Goal: Transaction & Acquisition: Purchase product/service

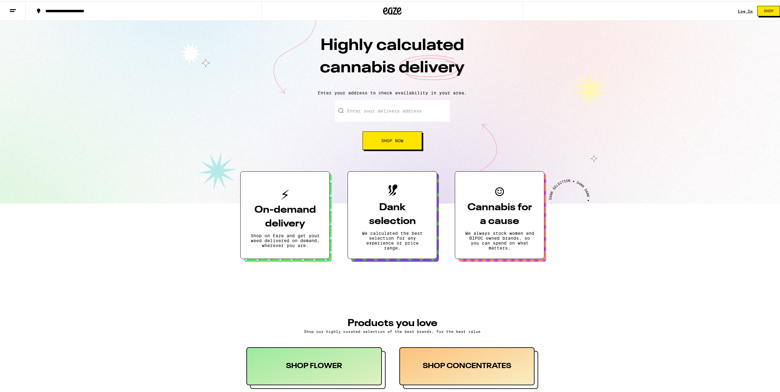
click at [744, 8] on link "Log In" at bounding box center [745, 10] width 15 height 4
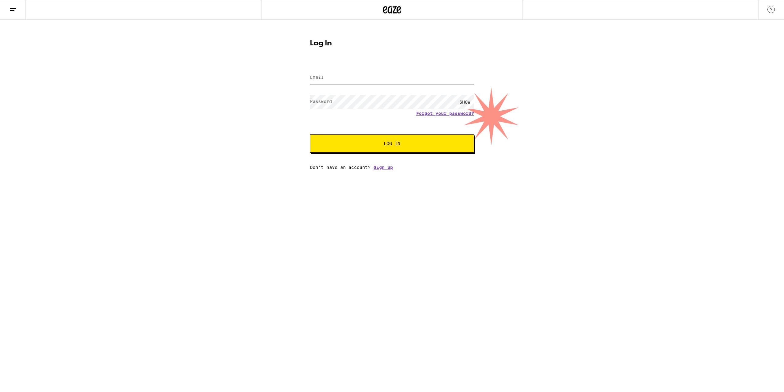
click at [353, 82] on input "Email" at bounding box center [392, 78] width 164 height 14
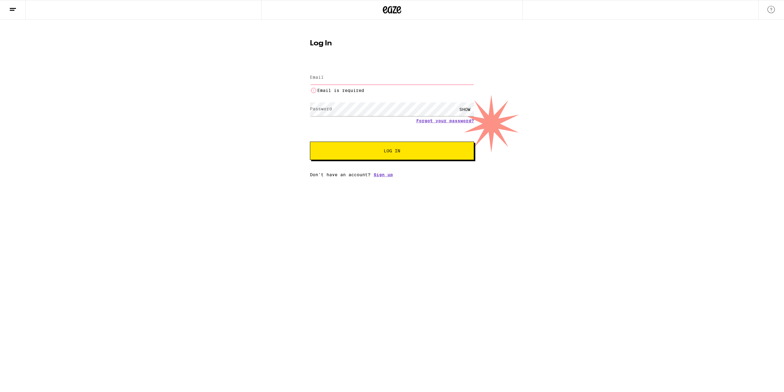
type input "[EMAIL_ADDRESS][DOMAIN_NAME]"
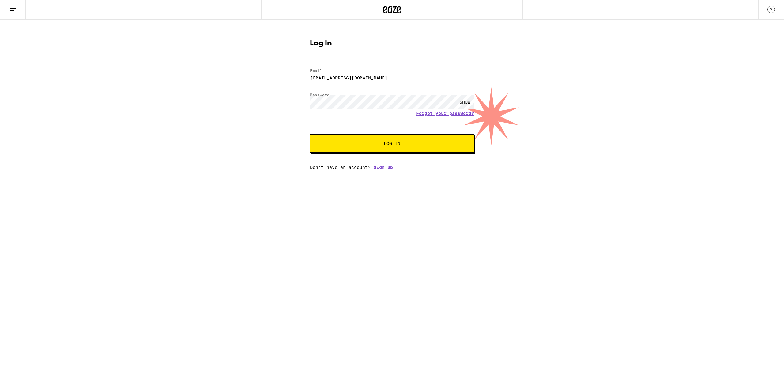
click at [438, 139] on button "Log In" at bounding box center [392, 143] width 164 height 18
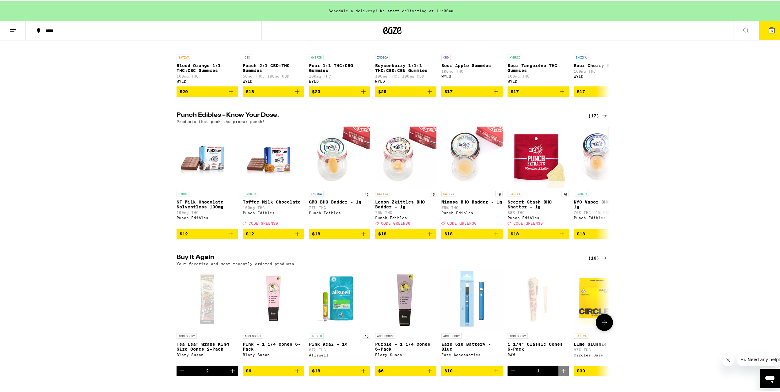
scroll to position [337, 0]
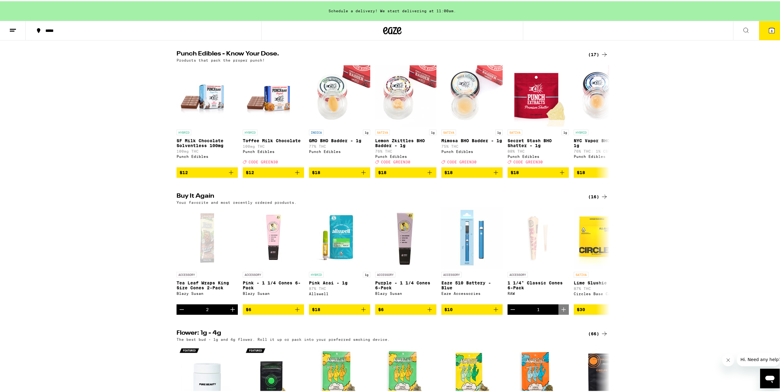
click at [761, 32] on button "6" at bounding box center [771, 29] width 26 height 19
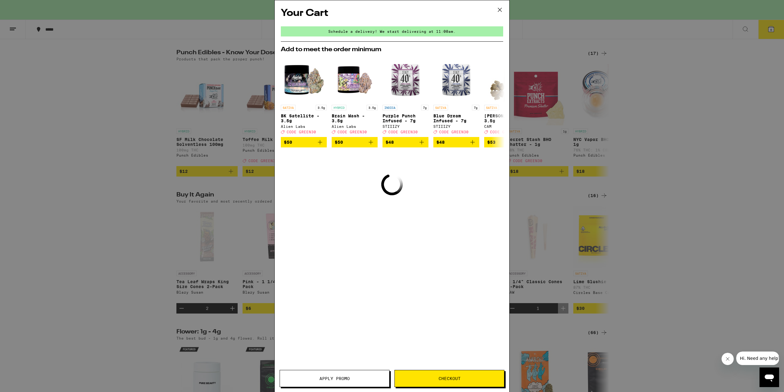
click at [649, 123] on div "Your Cart Schedule a delivery! We start delivering at 11:00am. Add to meet the …" at bounding box center [392, 196] width 784 height 392
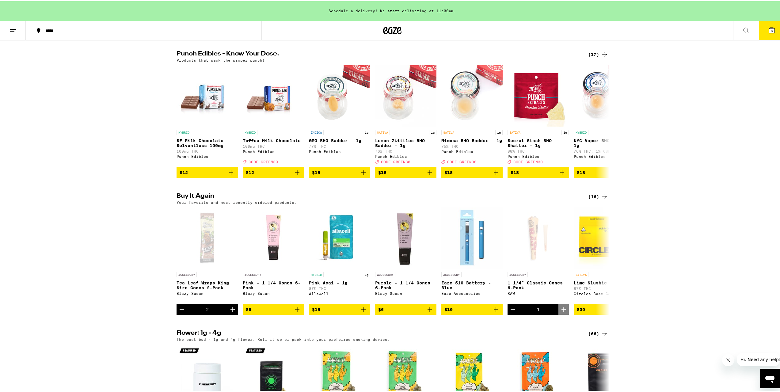
click at [761, 38] on button "6" at bounding box center [771, 29] width 26 height 19
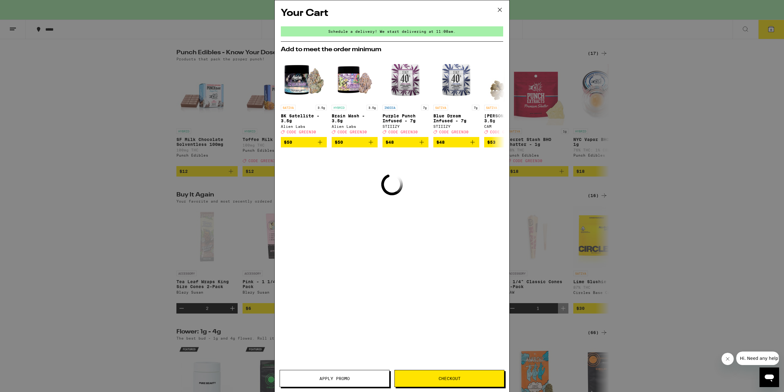
click at [453, 385] on button "Checkout" at bounding box center [450, 378] width 110 height 17
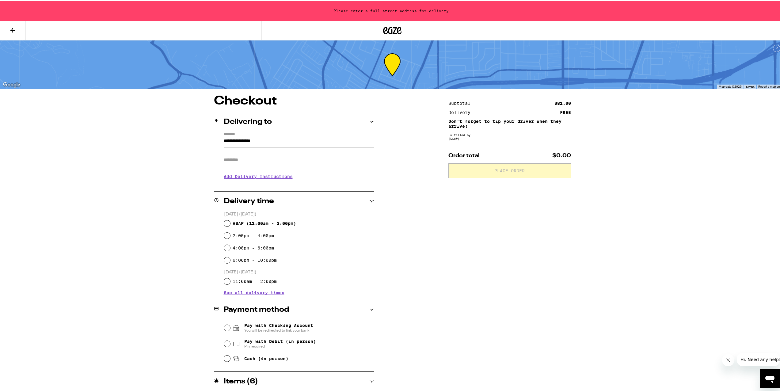
click at [287, 141] on input "**********" at bounding box center [299, 141] width 150 height 10
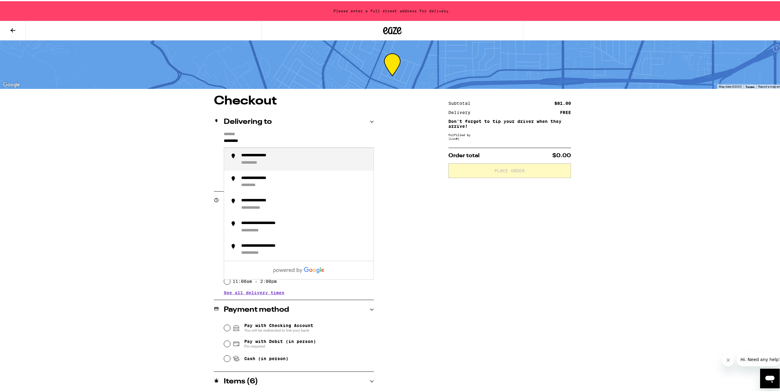
click at [268, 163] on div "**********" at bounding box center [304, 158] width 127 height 13
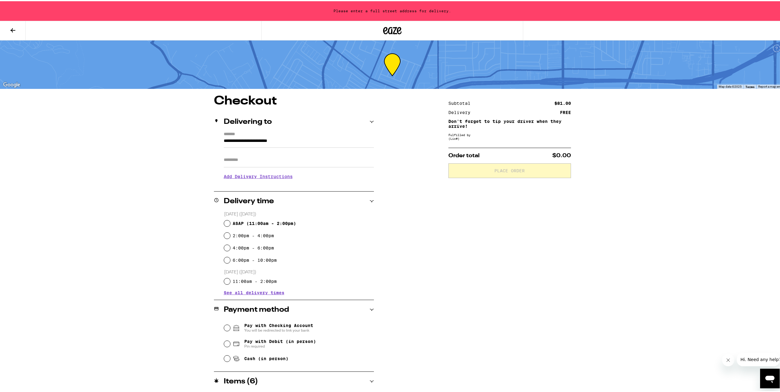
type input "**********"
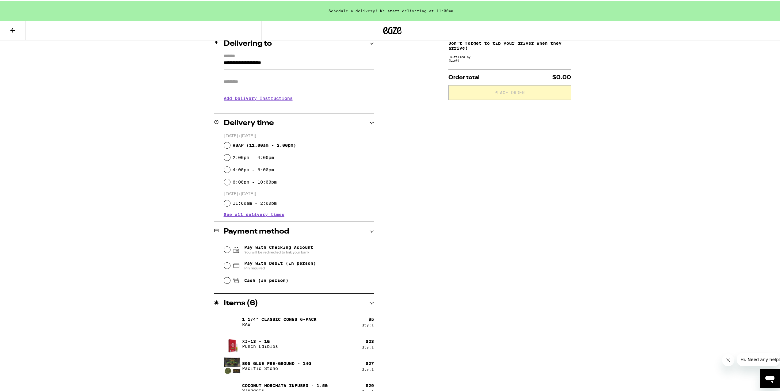
scroll to position [47, 0]
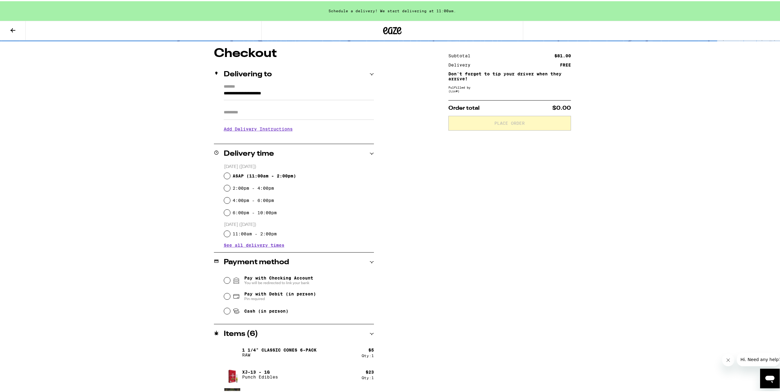
click at [261, 172] on span "ASAP ( 11:00am - 2:00pm )" at bounding box center [264, 174] width 63 height 5
click at [230, 172] on input "ASAP ( 11:00am - 2:00pm )" at bounding box center [227, 175] width 6 height 6
radio input "true"
click at [257, 310] on span "Cash (in person)" at bounding box center [266, 309] width 44 height 5
click at [230, 310] on input "Cash (in person)" at bounding box center [227, 310] width 6 height 6
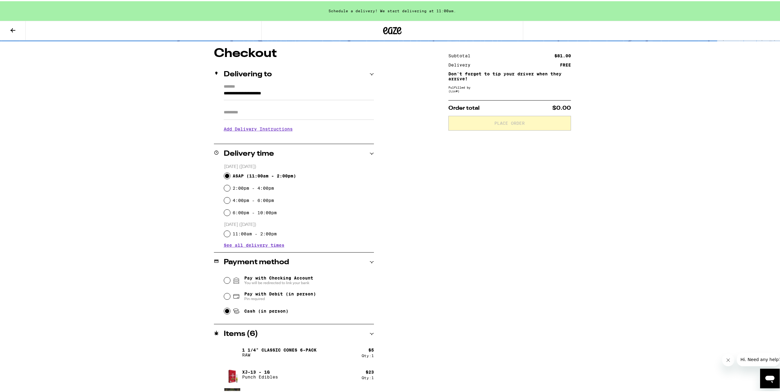
radio input "true"
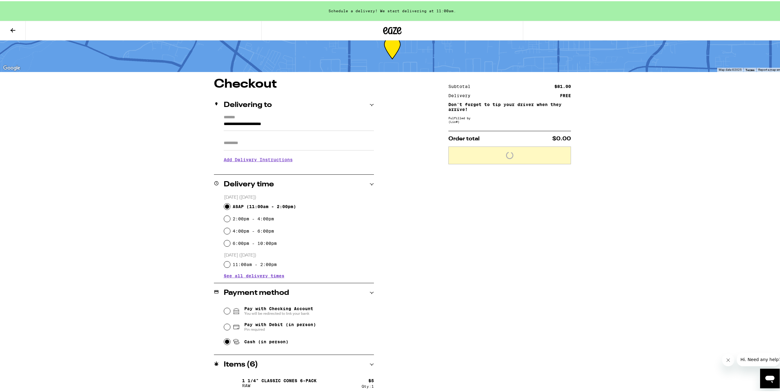
scroll to position [0, 0]
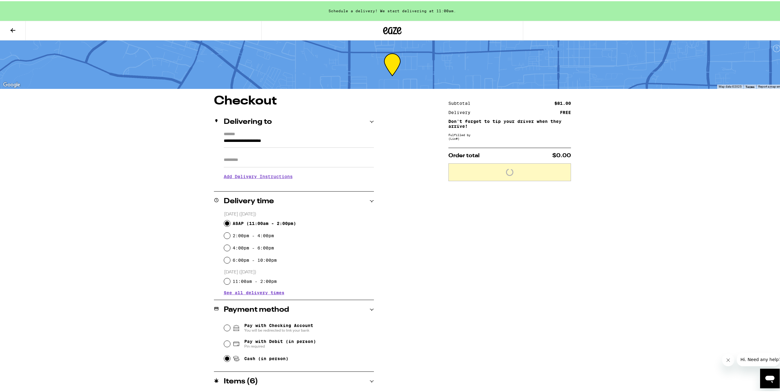
click at [242, 156] on input "Apt/Suite" at bounding box center [299, 158] width 150 height 15
type input "**********"
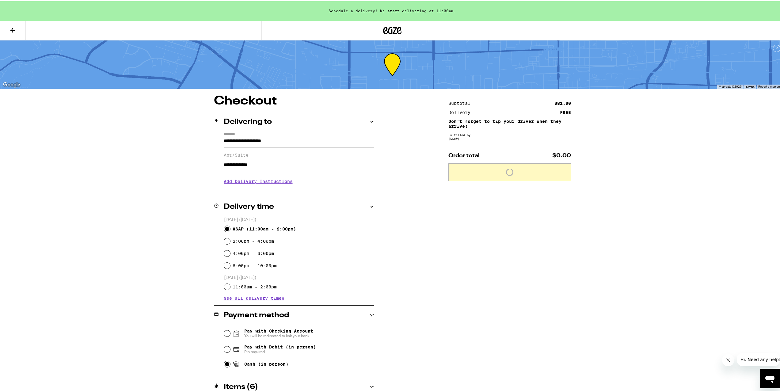
click at [266, 181] on h3 "Add Delivery Instructions" at bounding box center [299, 180] width 150 height 14
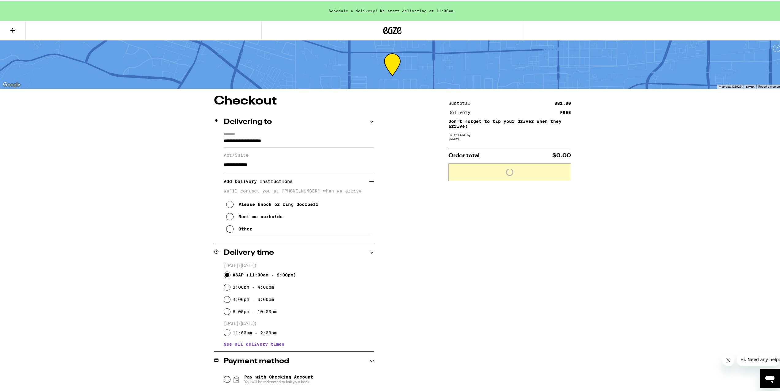
click at [271, 218] on div "Meet me curbside" at bounding box center [260, 215] width 44 height 5
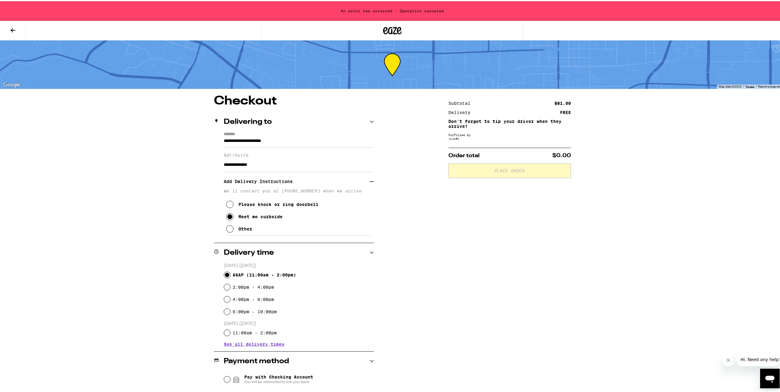
click at [12, 28] on icon at bounding box center [12, 29] width 5 height 4
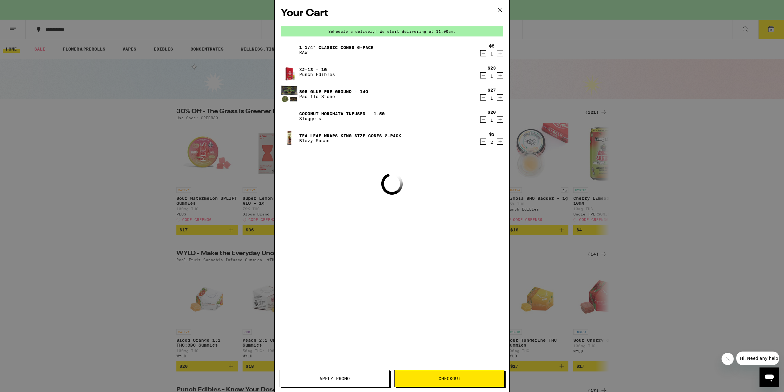
click at [341, 378] on span "Apply Promo" at bounding box center [335, 378] width 30 height 4
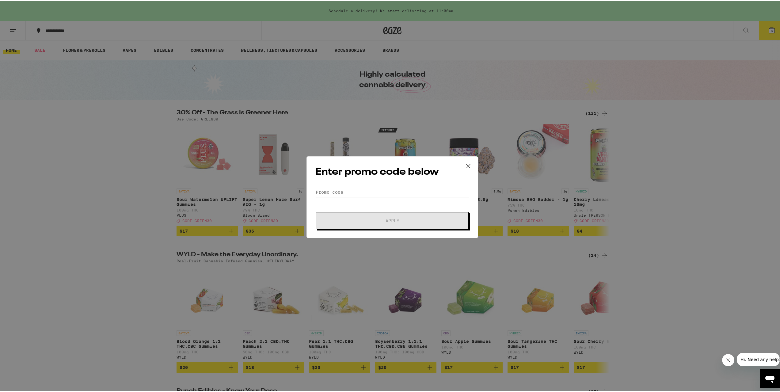
click at [367, 187] on input "Promo Code" at bounding box center [392, 190] width 154 height 9
paste input "G"
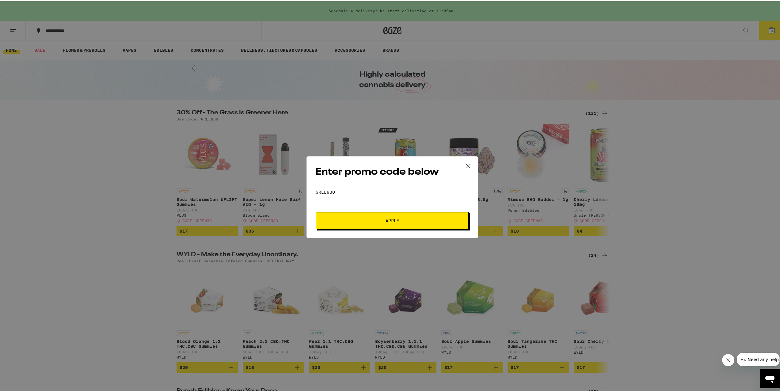
type input "GREEN30"
click at [357, 223] on button "Apply" at bounding box center [392, 219] width 153 height 17
click at [362, 217] on button "Apply" at bounding box center [392, 219] width 153 height 17
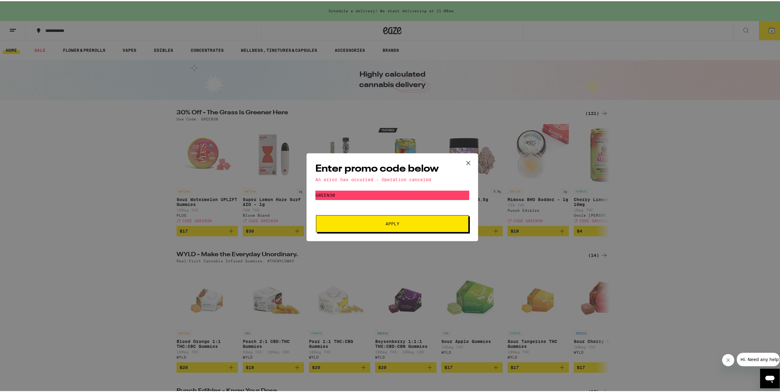
click at [466, 164] on icon at bounding box center [467, 161] width 9 height 9
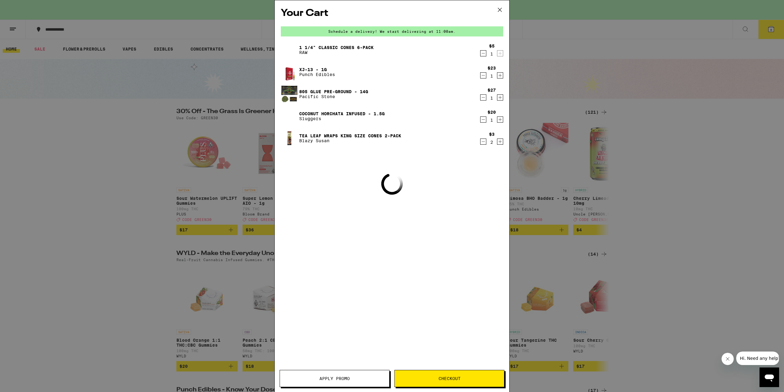
click at [260, 87] on div "Your Cart Schedule a delivery! We start delivering at 11:00am. 1 1/4" Classic C…" at bounding box center [392, 196] width 784 height 392
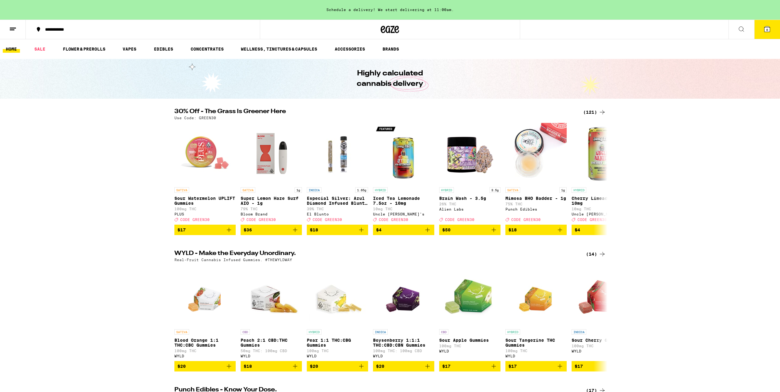
click at [770, 31] on button "6" at bounding box center [767, 29] width 26 height 19
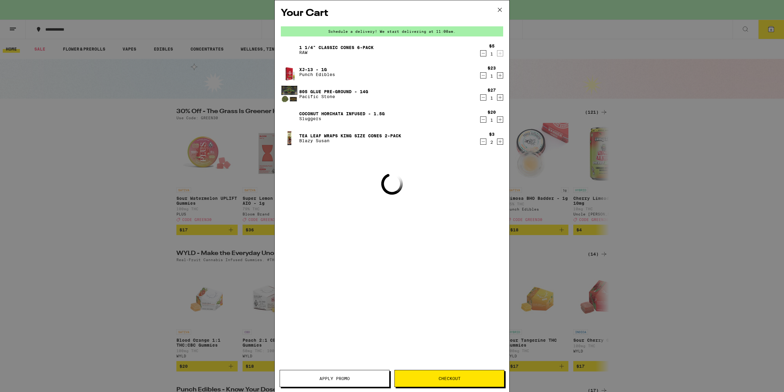
click at [486, 142] on icon "Decrement" at bounding box center [484, 141] width 6 height 7
click at [484, 122] on icon "Decrement" at bounding box center [484, 119] width 6 height 7
click at [485, 96] on icon "Decrement" at bounding box center [484, 97] width 6 height 7
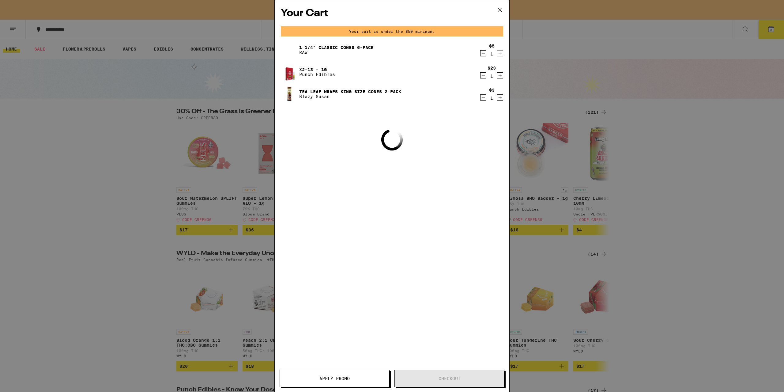
click at [486, 98] on div "$3 1" at bounding box center [491, 94] width 23 height 13
click at [483, 98] on icon "Decrement" at bounding box center [484, 97] width 6 height 7
click at [482, 75] on icon "Decrement" at bounding box center [484, 75] width 6 height 7
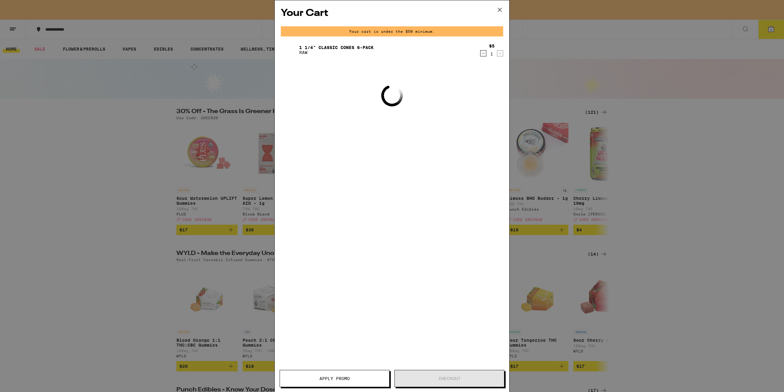
click at [482, 55] on icon "Decrement" at bounding box center [484, 53] width 6 height 7
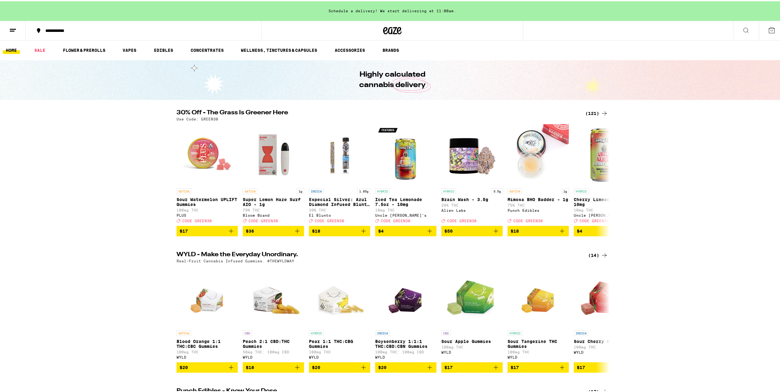
click at [9, 22] on button at bounding box center [13, 29] width 26 height 19
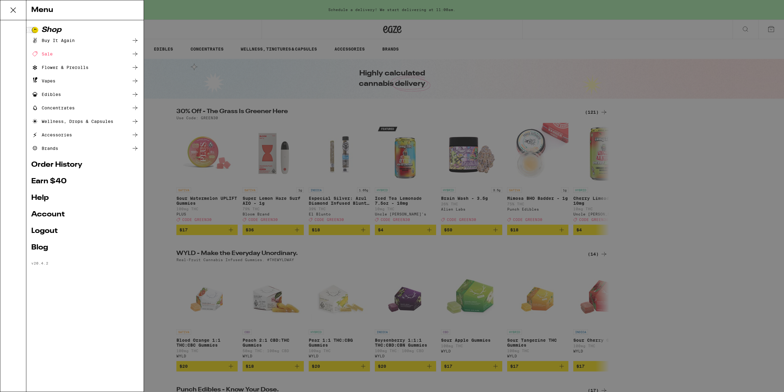
click at [41, 201] on link "Help" at bounding box center [85, 197] width 108 height 7
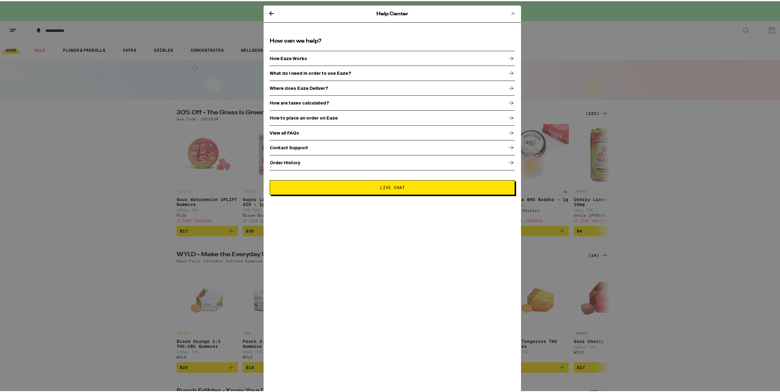
click at [231, 149] on div "Help Center How can we help? How Eaze Works What do I need in order to use Eaze…" at bounding box center [392, 196] width 784 height 392
click at [268, 15] on icon at bounding box center [271, 12] width 7 height 7
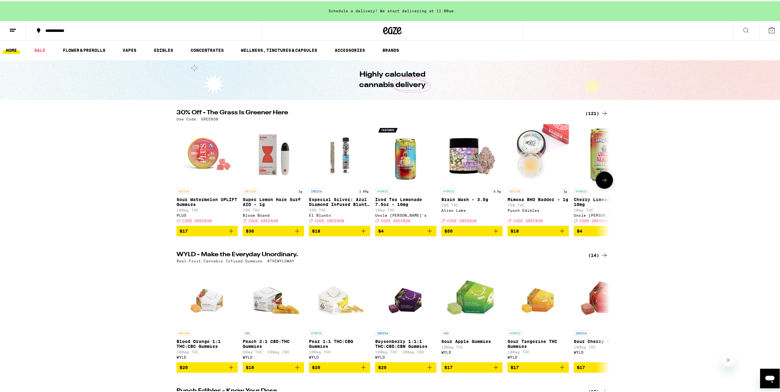
click at [227, 233] on icon "Add to bag" at bounding box center [230, 229] width 7 height 7
click at [229, 233] on icon "Increment" at bounding box center [232, 229] width 7 height 7
click at [230, 233] on icon "Increment" at bounding box center [232, 229] width 7 height 7
click at [761, 31] on button "4" at bounding box center [771, 29] width 26 height 19
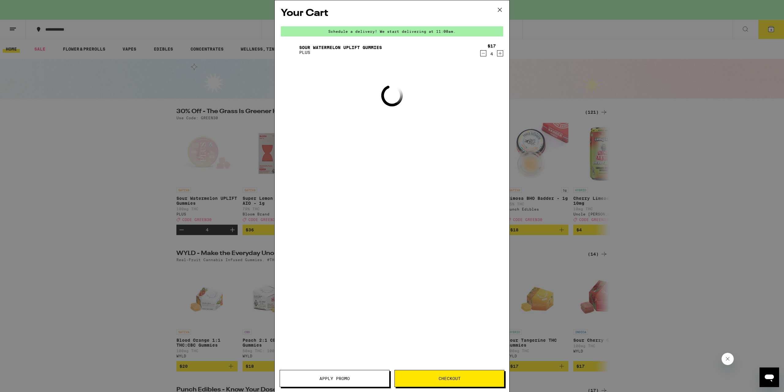
click at [403, 89] on div "Your Cart Schedule a delivery! We start delivering at 11:00am. Sour Watermelon …" at bounding box center [392, 186] width 235 height 373
click at [384, 106] on div "Loading" at bounding box center [391, 95] width 21 height 21
click at [485, 53] on icon "Decrement" at bounding box center [484, 53] width 6 height 7
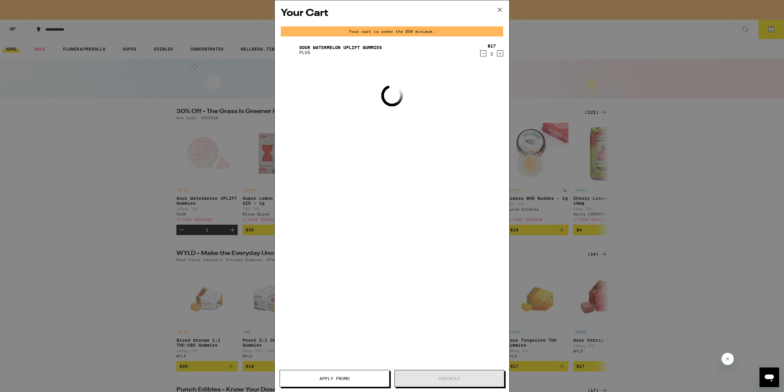
click at [485, 53] on icon "Decrement" at bounding box center [484, 53] width 6 height 7
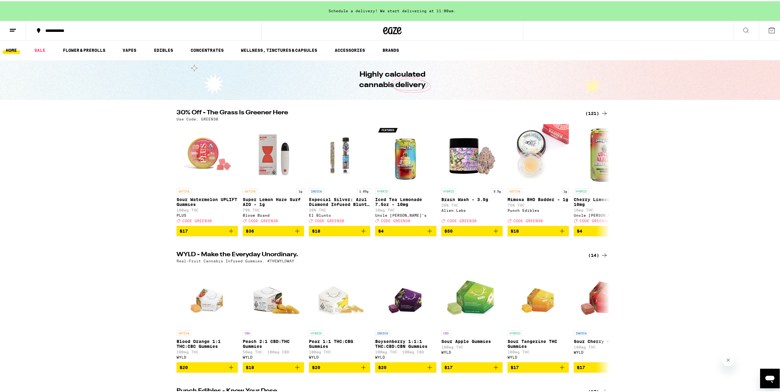
click at [762, 25] on button at bounding box center [771, 29] width 26 height 19
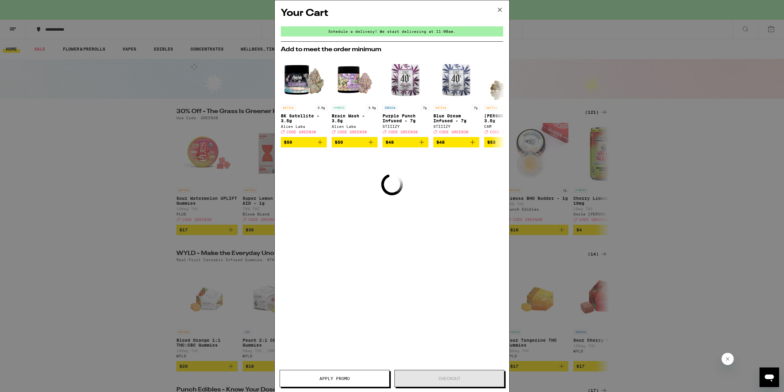
click at [590, 154] on div "Your Cart Schedule a delivery! We start delivering at 11:00am. Add to meet the …" at bounding box center [392, 196] width 784 height 392
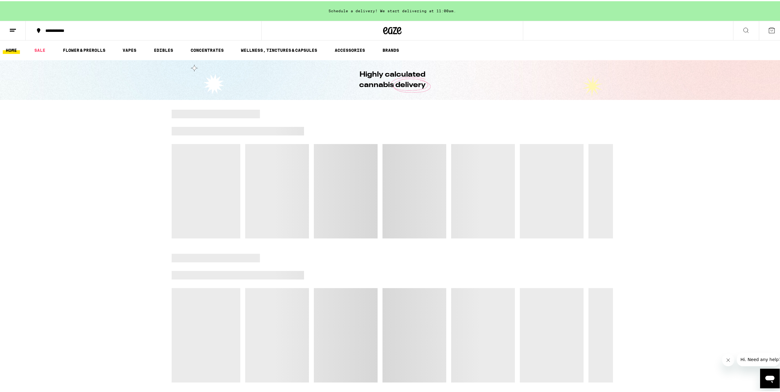
click at [13, 23] on button at bounding box center [13, 29] width 26 height 19
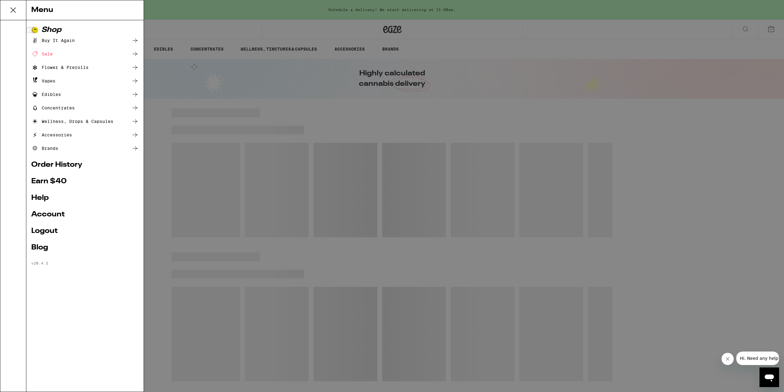
click at [47, 232] on link "Logout" at bounding box center [85, 230] width 108 height 7
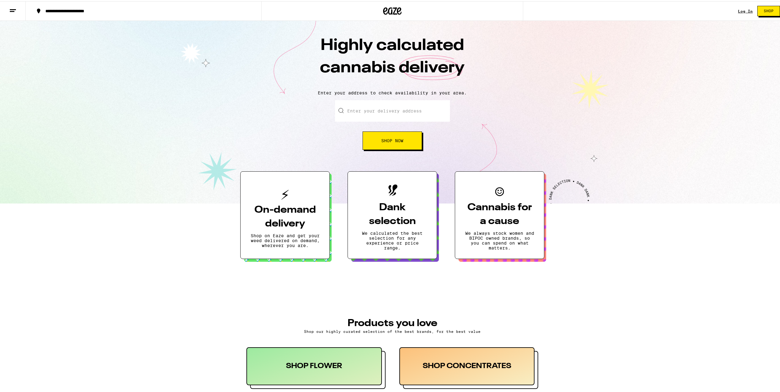
click at [401, 150] on div "Highly calculated cannabis delivery Enter your address to check availability in…" at bounding box center [392, 111] width 784 height 183
click at [401, 146] on button "Shop Now" at bounding box center [391, 139] width 59 height 18
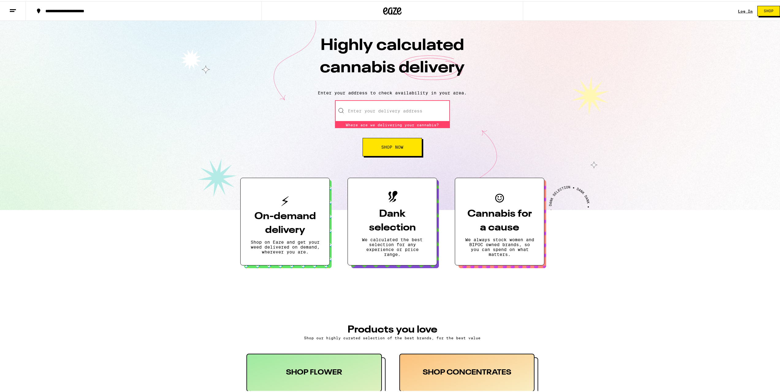
click at [371, 111] on input "Enter your delivery address" at bounding box center [392, 109] width 115 height 21
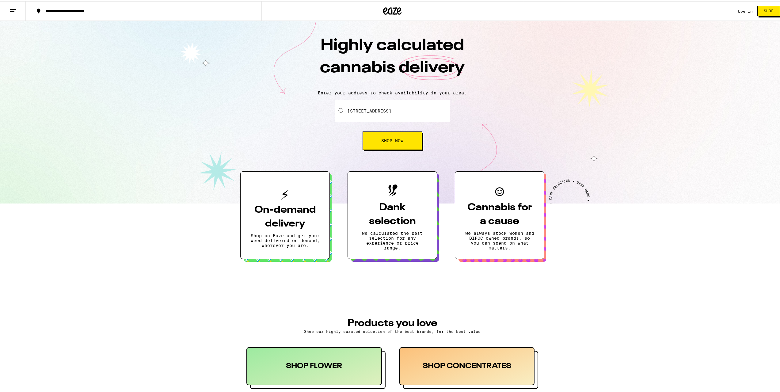
type input "2713 Vine St, Pomona, CA"
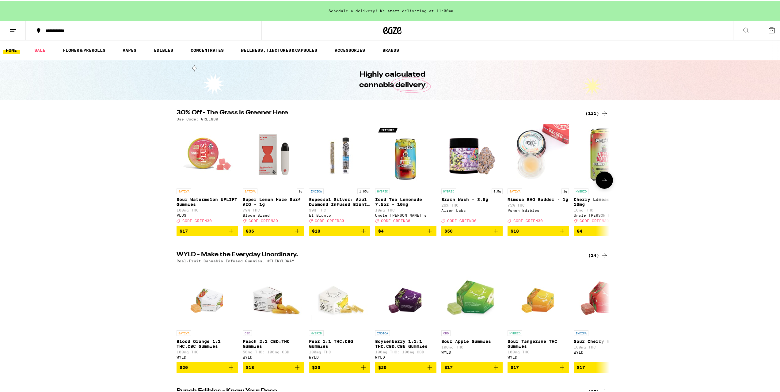
click at [295, 233] on icon "Add to bag" at bounding box center [296, 229] width 7 height 7
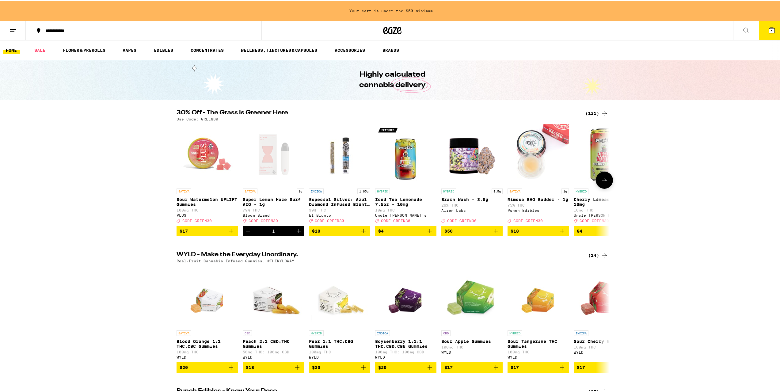
click at [295, 233] on icon "Increment" at bounding box center [298, 229] width 7 height 7
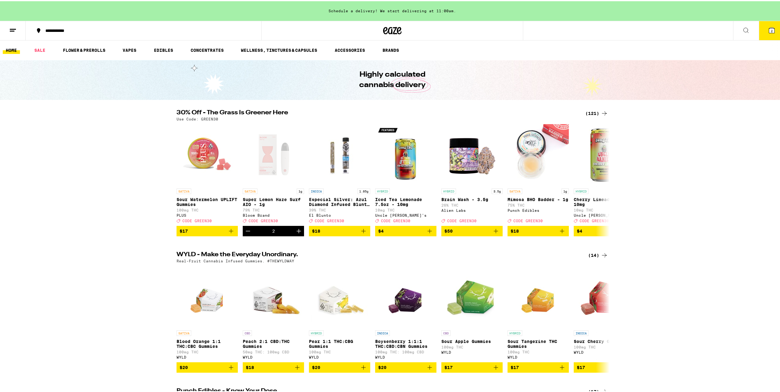
click at [769, 32] on icon at bounding box center [772, 29] width 6 height 6
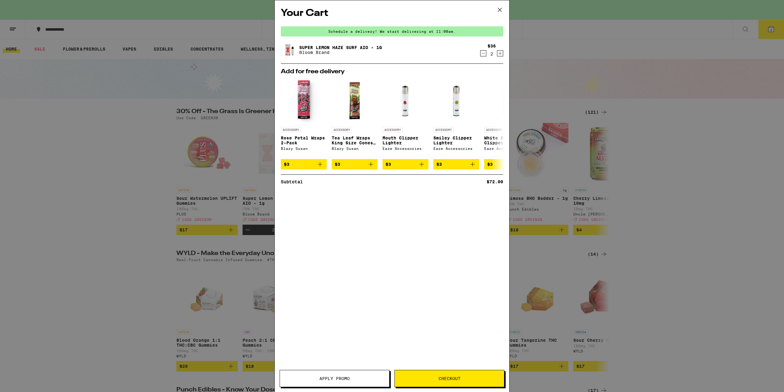
click at [482, 53] on icon "Decrement" at bounding box center [484, 53] width 6 height 7
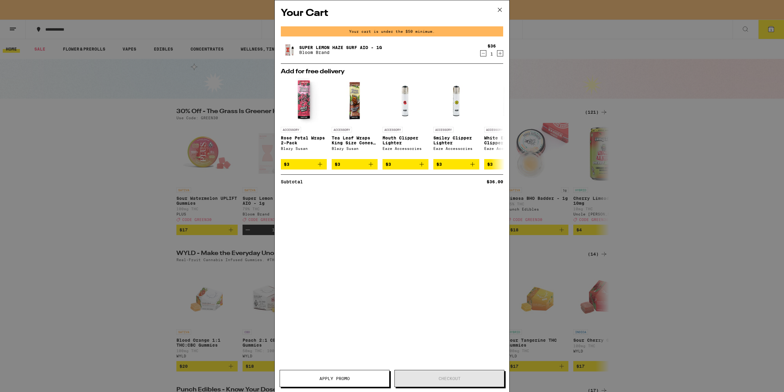
click at [482, 54] on icon "Decrement" at bounding box center [484, 53] width 6 height 7
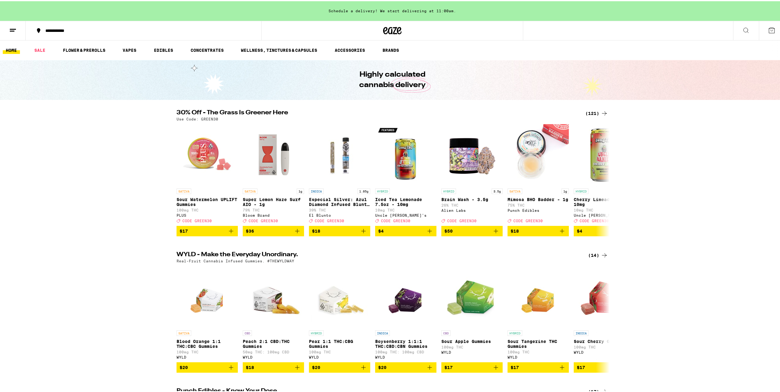
click at [169, 136] on div "Your Cart Schedule a delivery! We start delivering at 11:00am. Add for free del…" at bounding box center [392, 196] width 784 height 392
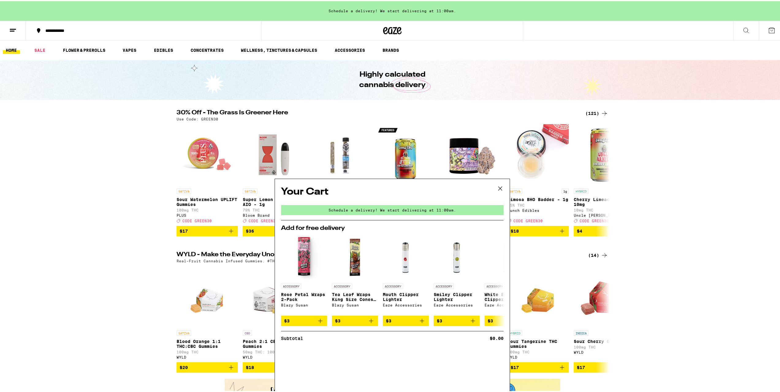
scroll to position [245, 0]
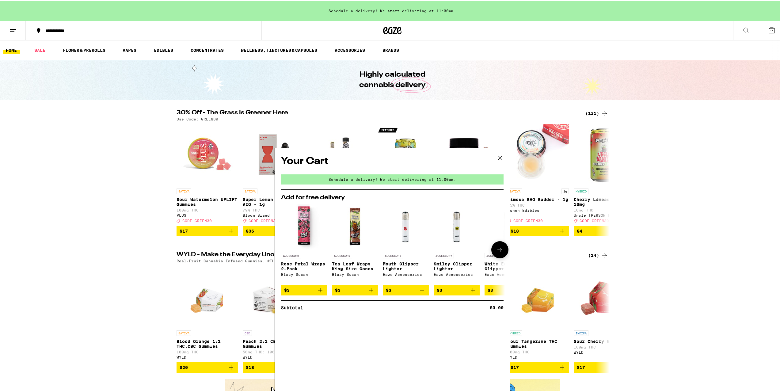
click at [367, 293] on icon "Add to bag" at bounding box center [370, 288] width 7 height 7
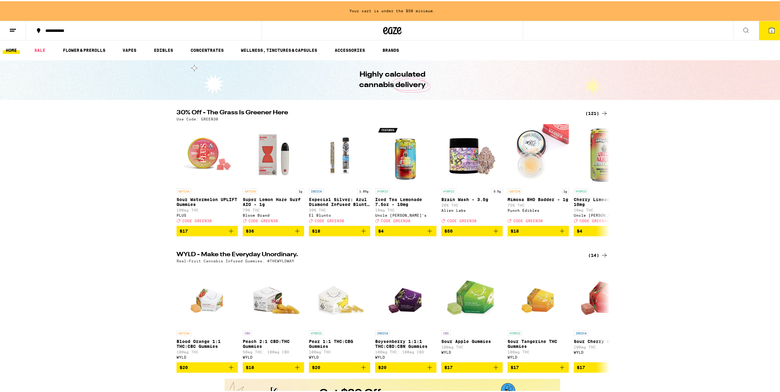
click at [366, 293] on img "Open page for Pear 1:1 THC:CBG Gummies from WYLD" at bounding box center [339, 295] width 61 height 61
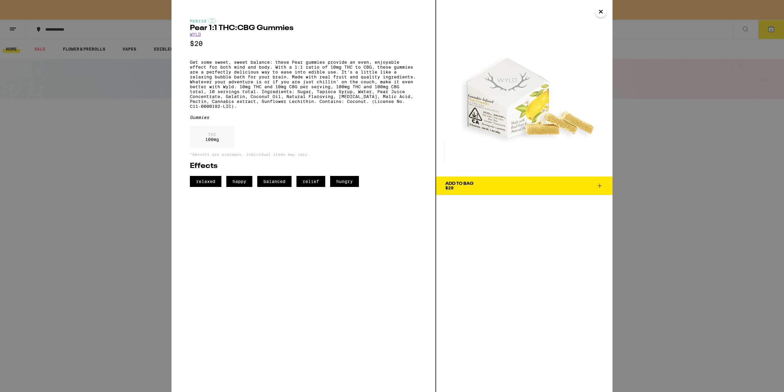
drag, startPoint x: 161, startPoint y: 175, endPoint x: 289, endPoint y: 176, distance: 128.1
click at [162, 175] on div "Hybrid Pear 1:1 THC:CBG Gummies WYLD $20 Get some sweet, sweet balance: these P…" at bounding box center [392, 196] width 784 height 392
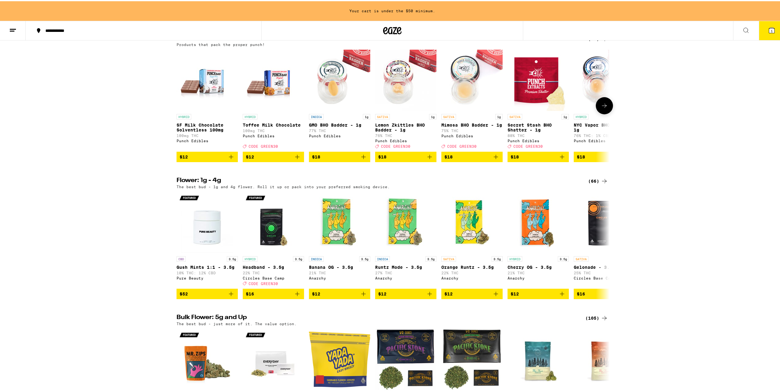
scroll to position [306, 0]
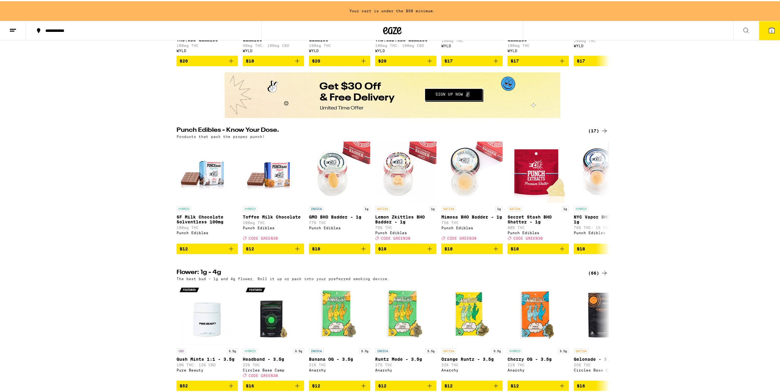
drag, startPoint x: 92, startPoint y: 174, endPoint x: 205, endPoint y: 178, distance: 113.7
click at [92, 174] on div "Punch Edibles - Know Your Dose. (17) Products that pack the proper punch! HYBRI…" at bounding box center [392, 161] width 784 height 181
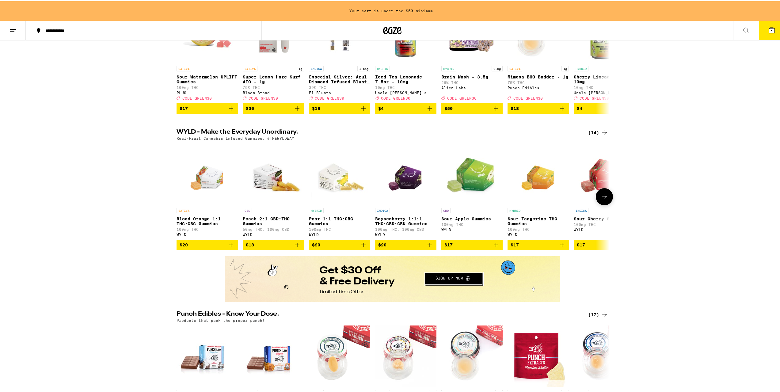
scroll to position [0, 0]
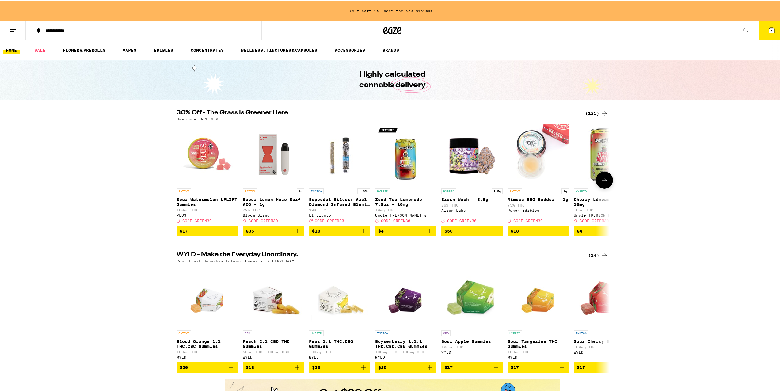
click at [361, 233] on icon "Add to bag" at bounding box center [363, 229] width 7 height 7
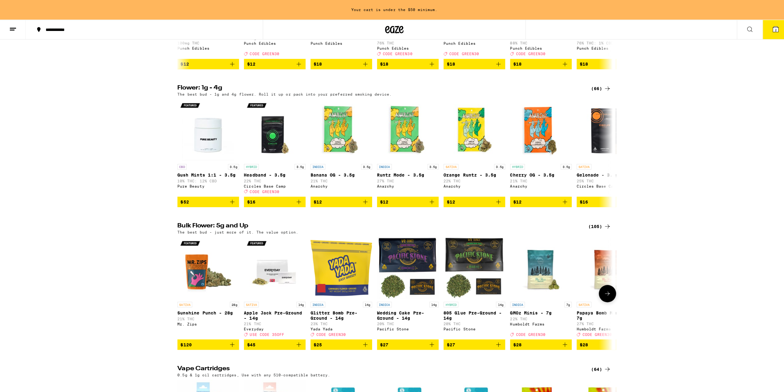
scroll to position [613, 0]
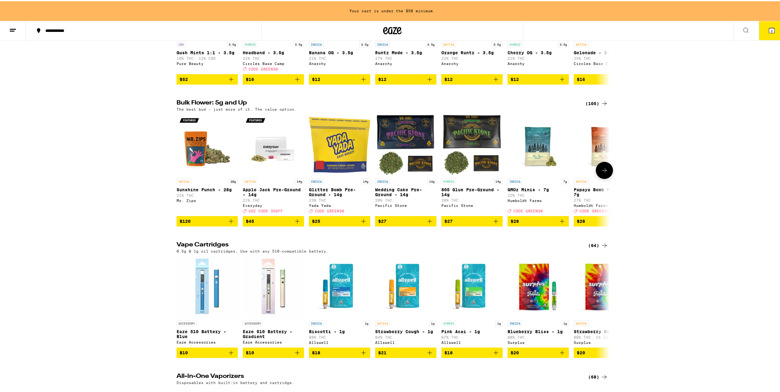
click at [493, 224] on icon "Add to bag" at bounding box center [495, 219] width 7 height 7
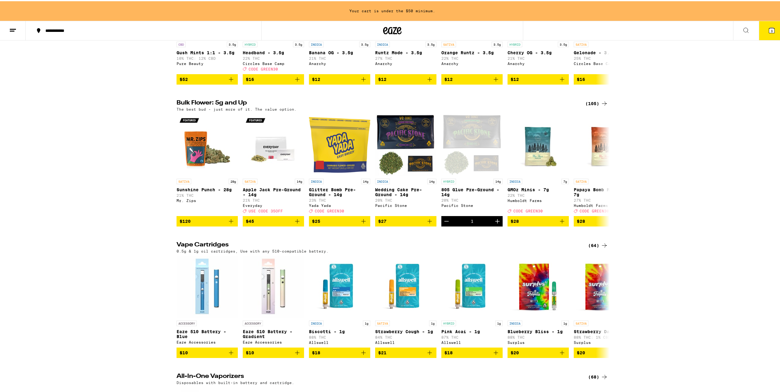
click at [769, 29] on icon at bounding box center [772, 29] width 6 height 6
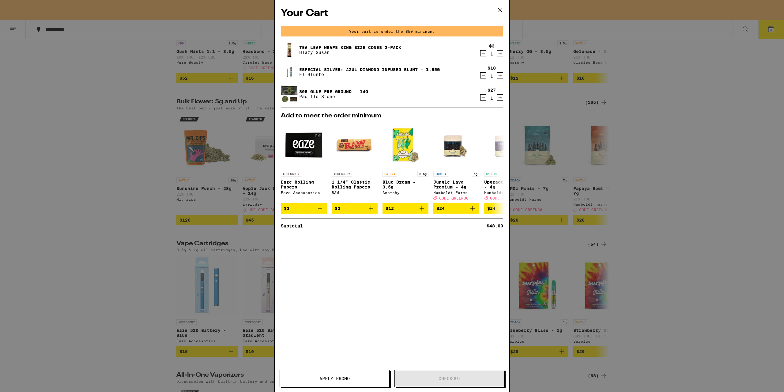
click at [500, 55] on icon "Increment" at bounding box center [500, 53] width 6 height 7
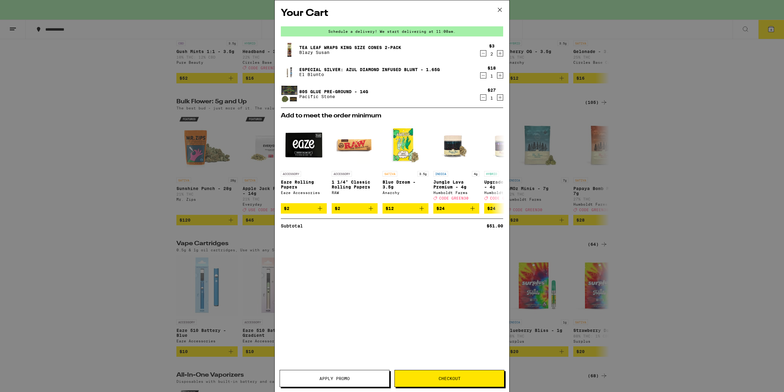
click at [546, 133] on div "Your Cart Schedule a delivery! We start delivering at 11:00am. Tea Leaf Wraps K…" at bounding box center [392, 196] width 784 height 392
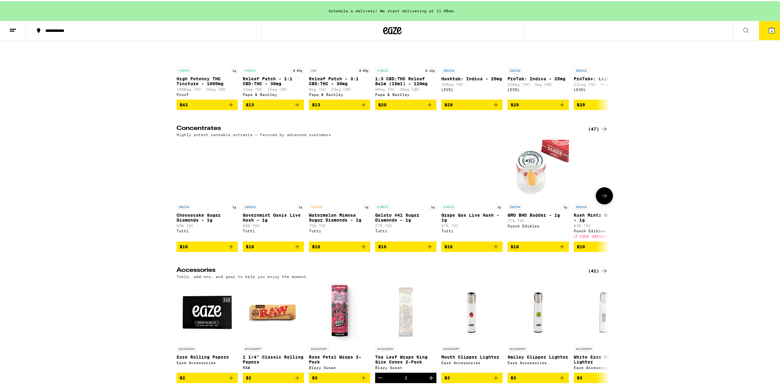
scroll to position [2635, 0]
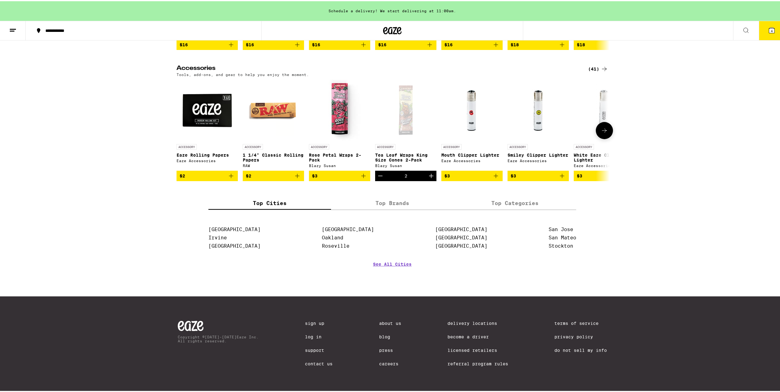
click at [600, 133] on icon at bounding box center [603, 129] width 7 height 7
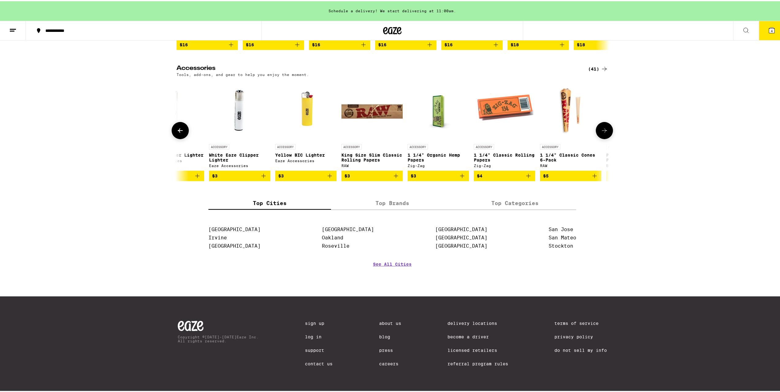
click at [591, 178] on icon "Add to bag" at bounding box center [594, 174] width 7 height 7
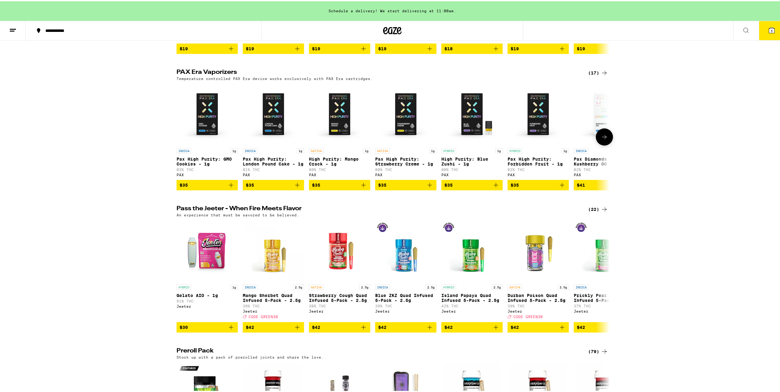
scroll to position [1256, 0]
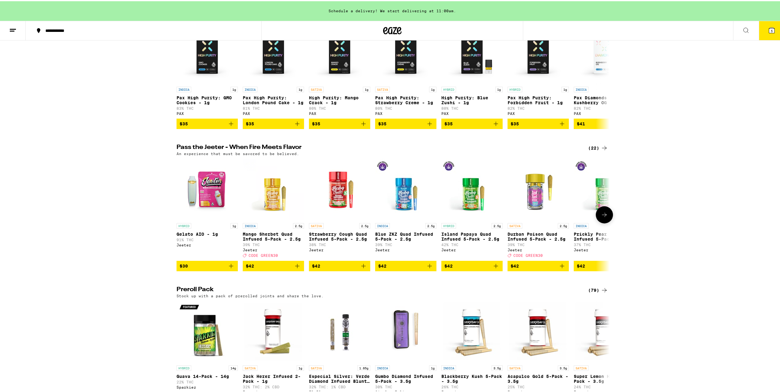
click at [598, 222] on button at bounding box center [604, 213] width 17 height 17
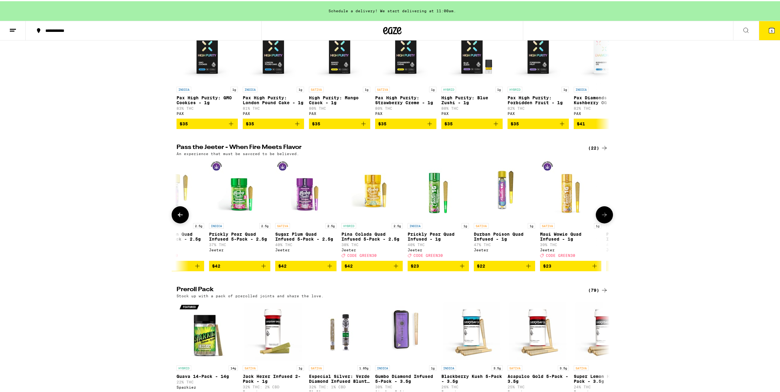
click at [598, 222] on button at bounding box center [604, 213] width 17 height 17
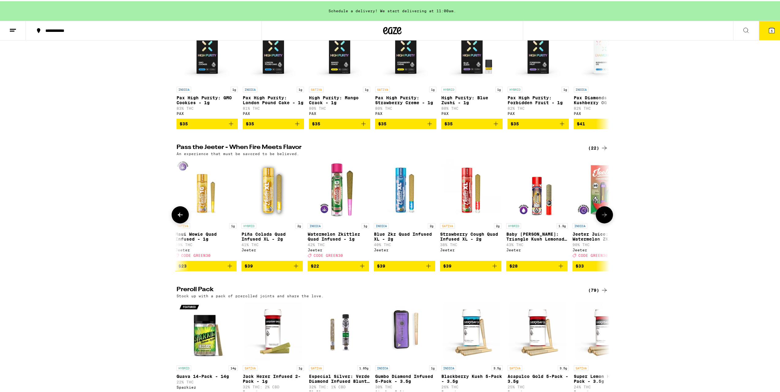
click at [598, 222] on button at bounding box center [604, 213] width 17 height 17
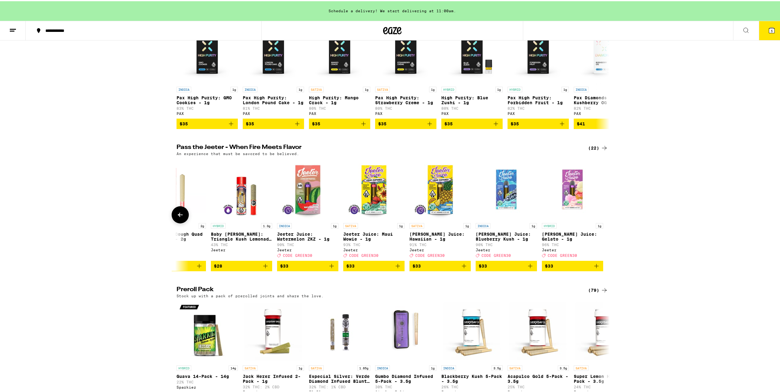
click at [598, 222] on div at bounding box center [604, 213] width 17 height 17
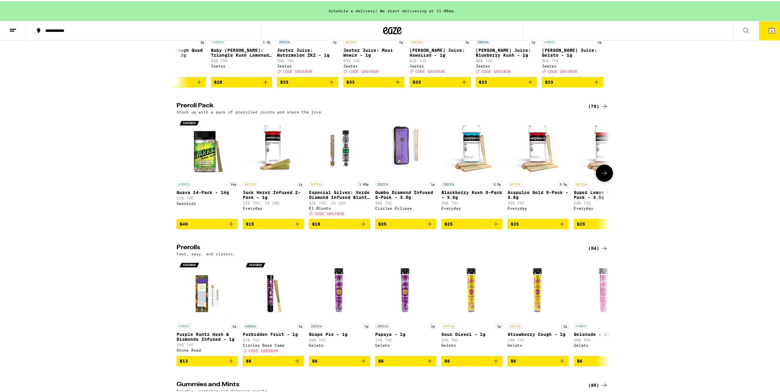
scroll to position [1532, 0]
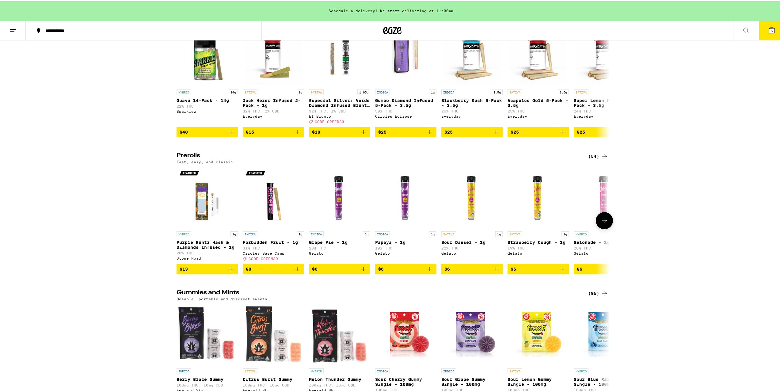
click at [603, 228] on button at bounding box center [604, 219] width 17 height 17
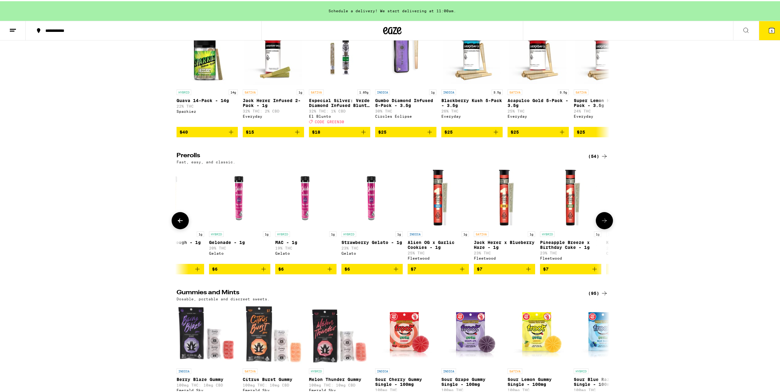
click at [603, 228] on button at bounding box center [604, 219] width 17 height 17
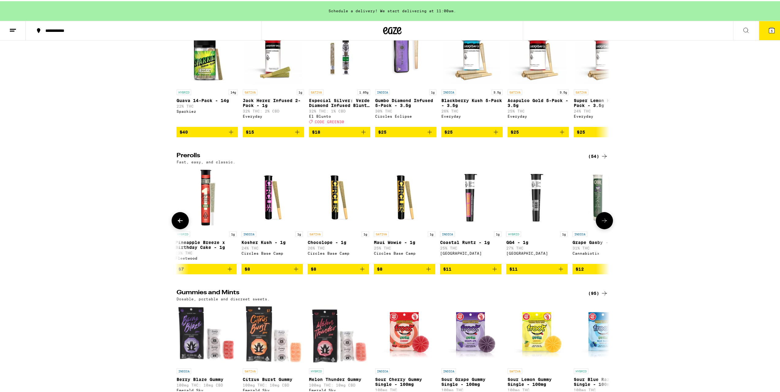
click at [603, 228] on button at bounding box center [604, 219] width 17 height 17
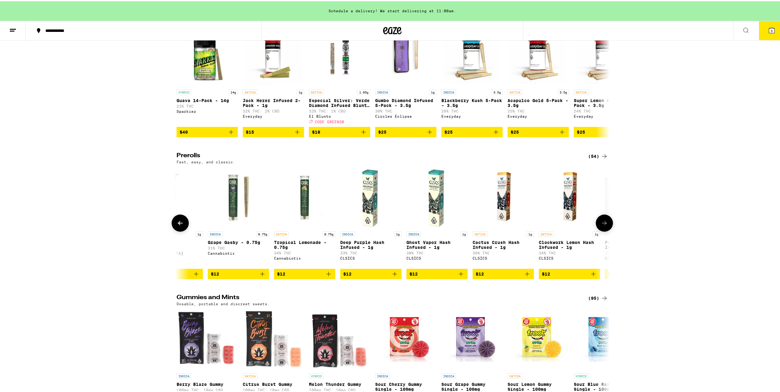
click at [603, 230] on button at bounding box center [604, 221] width 17 height 17
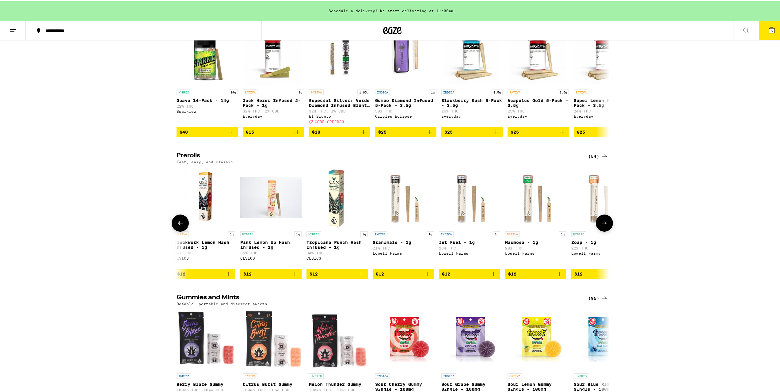
click at [600, 230] on button at bounding box center [604, 221] width 17 height 17
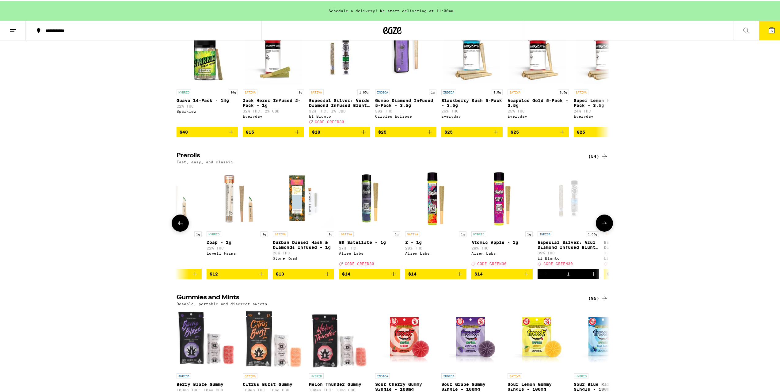
click at [600, 230] on button at bounding box center [604, 221] width 17 height 17
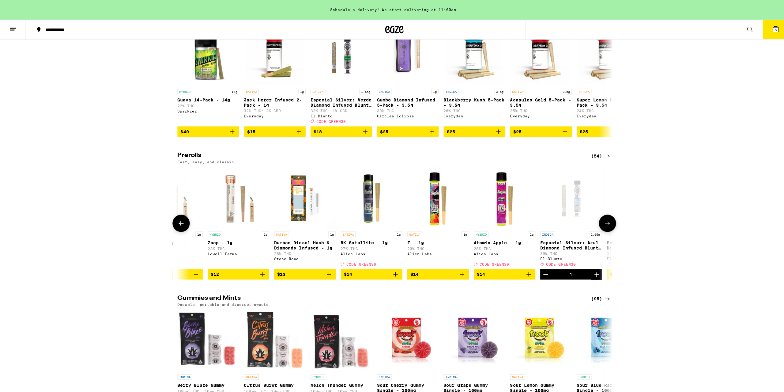
scroll to position [0, 2187]
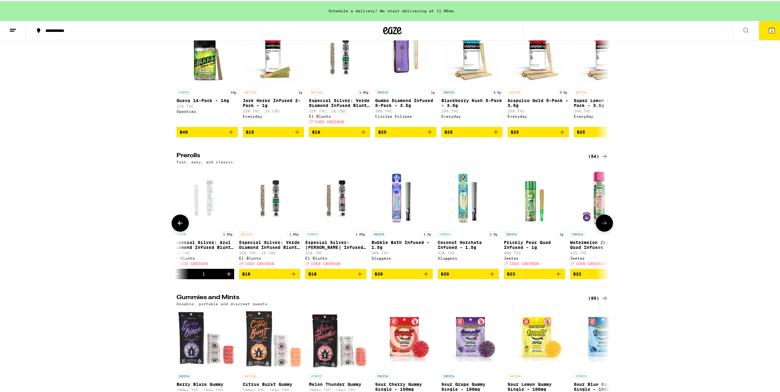
click at [490, 275] on icon "Add to bag" at bounding box center [492, 272] width 4 height 4
drag, startPoint x: 769, startPoint y: 34, endPoint x: 766, endPoint y: 35, distance: 3.9
click at [769, 34] on button "6" at bounding box center [771, 29] width 26 height 19
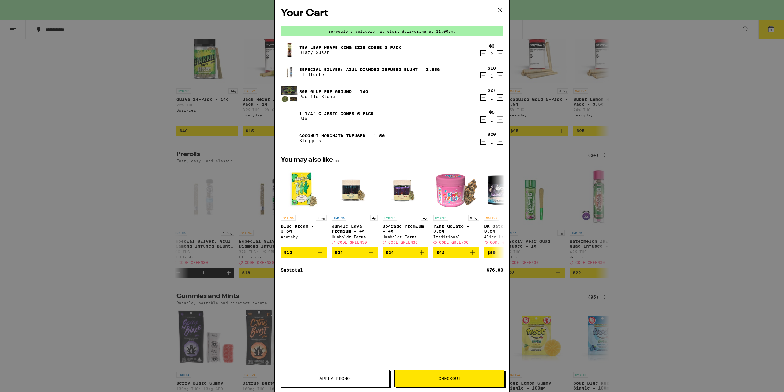
click at [329, 378] on span "Apply Promo" at bounding box center [335, 378] width 30 height 4
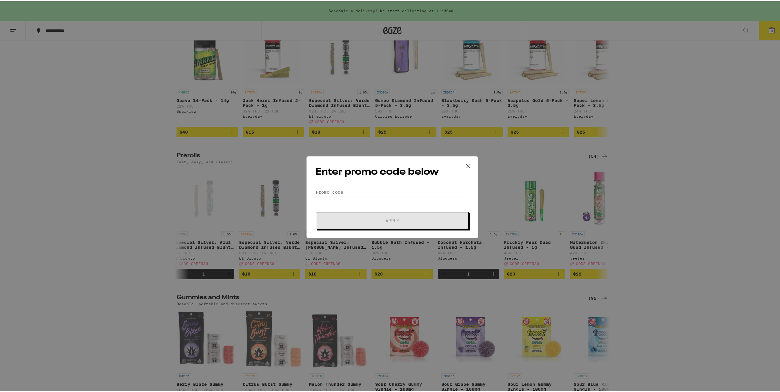
click at [347, 192] on input "Promo Code" at bounding box center [392, 190] width 154 height 9
click at [350, 194] on input "Promo Code" at bounding box center [392, 190] width 154 height 9
paste input "GREEN30"
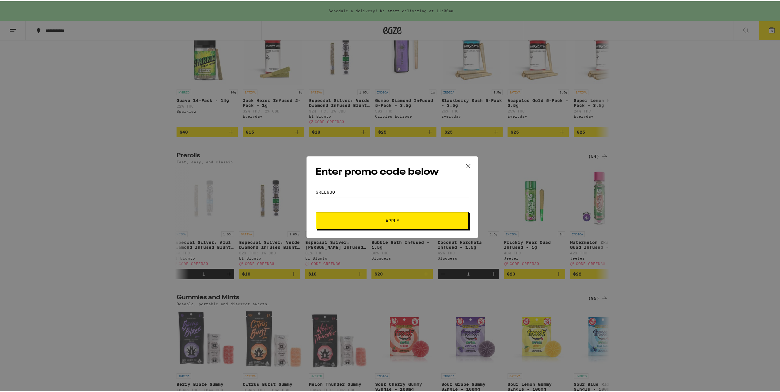
type input "GREEN30"
click at [354, 217] on span "Apply" at bounding box center [392, 219] width 110 height 4
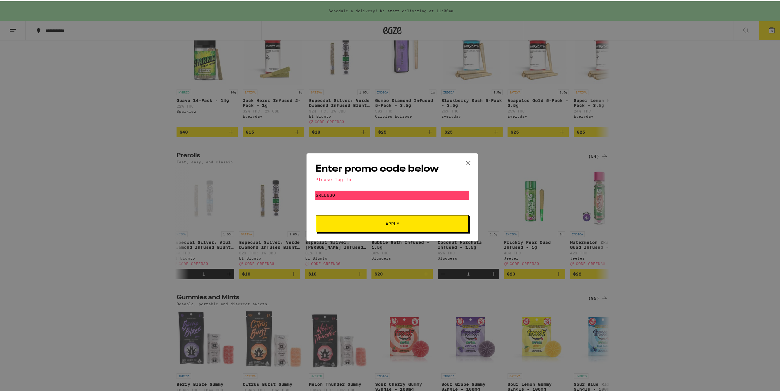
click at [470, 157] on icon at bounding box center [467, 161] width 9 height 9
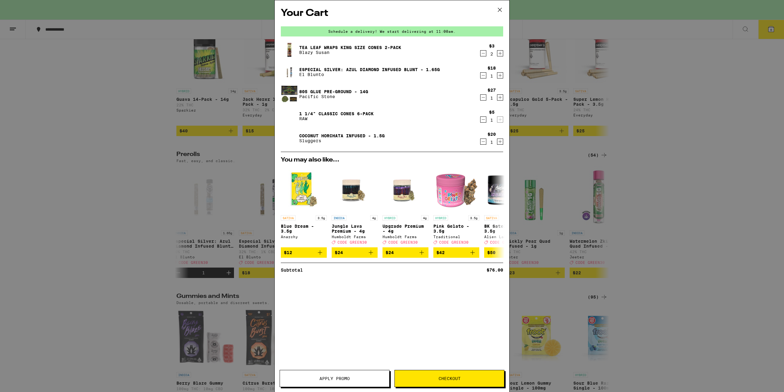
click at [553, 91] on div "Your Cart Schedule a delivery! We start delivering at 11:00am. Tea Leaf Wraps K…" at bounding box center [392, 196] width 784 height 392
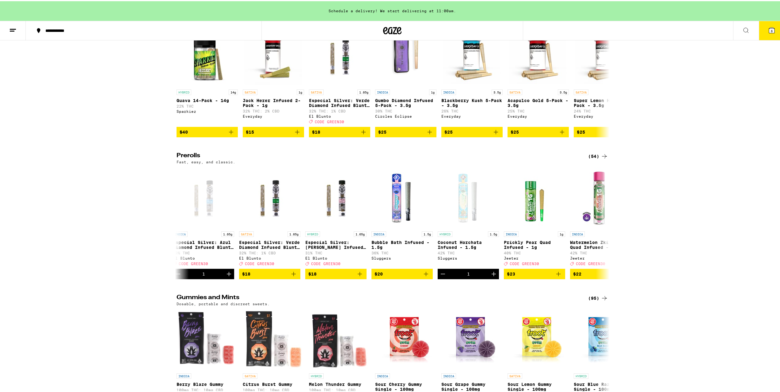
click at [760, 26] on button "6" at bounding box center [771, 29] width 26 height 19
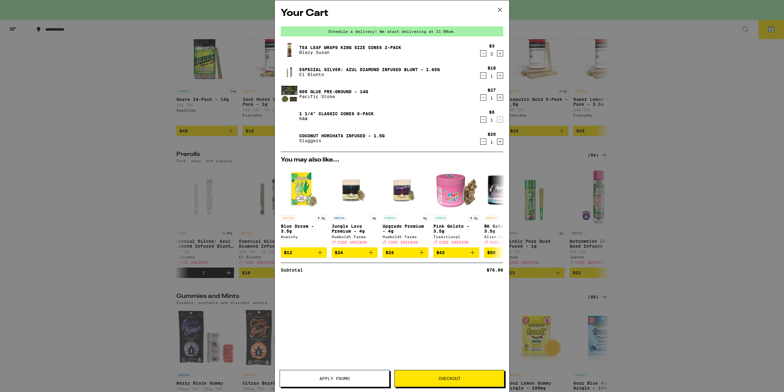
click at [428, 371] on button "Checkout" at bounding box center [450, 378] width 110 height 17
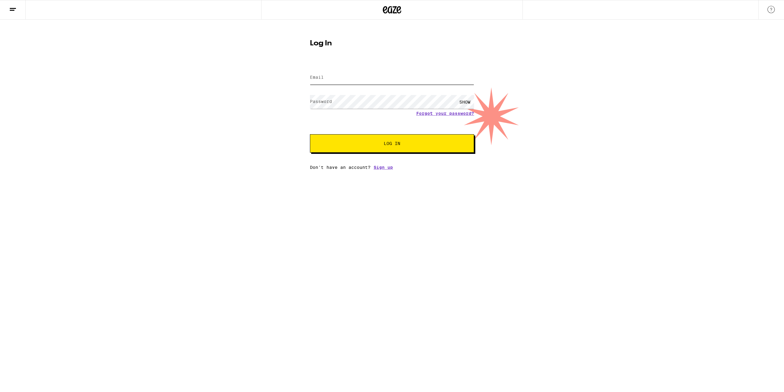
click at [332, 74] on input "Email" at bounding box center [392, 78] width 164 height 14
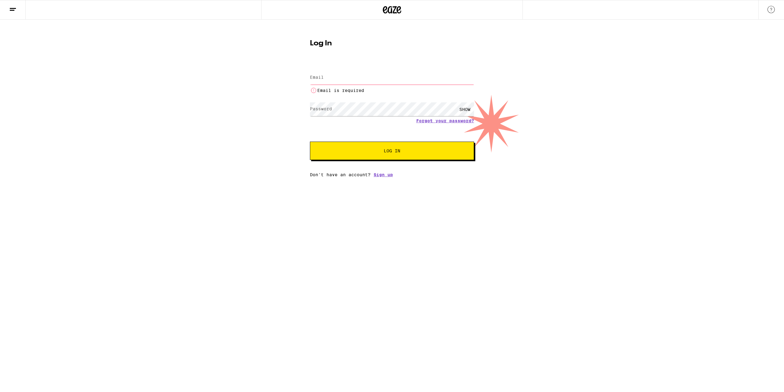
type input "manuelnator00@gmail.com"
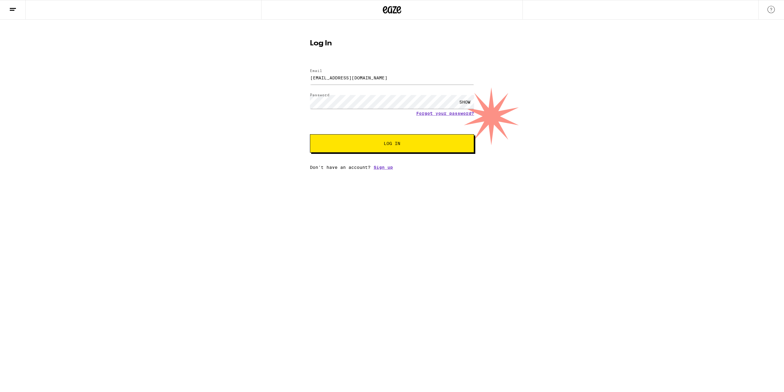
click at [370, 135] on button "Log In" at bounding box center [392, 143] width 164 height 18
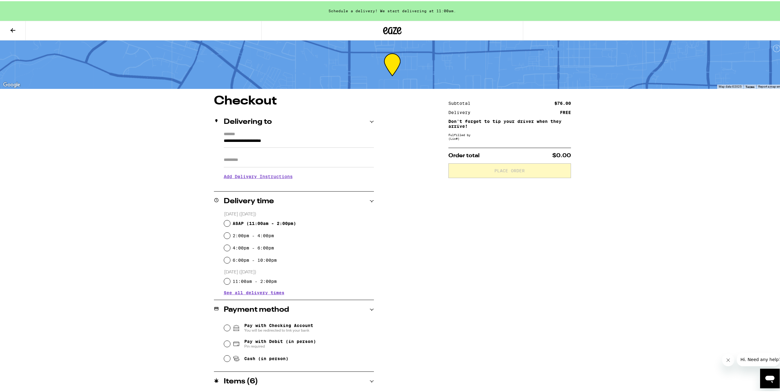
click at [19, 28] on button at bounding box center [13, 29] width 26 height 19
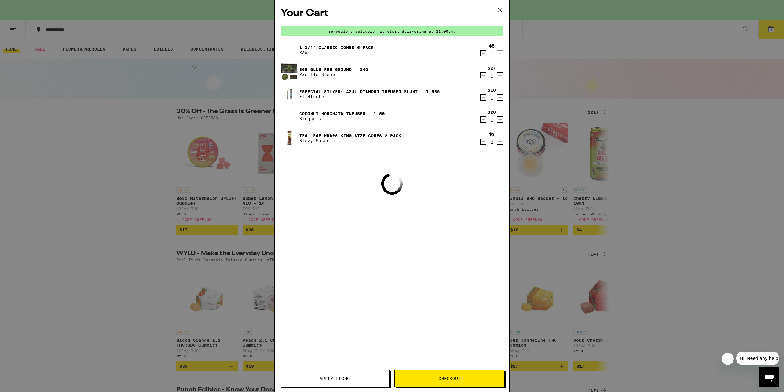
click at [112, 215] on div "Your Cart Schedule a delivery! We start delivering at 11:00am. 1 1/4" Classic C…" at bounding box center [392, 196] width 784 height 392
click at [160, 191] on div "Your Cart Schedule a delivery! We start delivering at 11:00am. 1 1/4" Classic C…" at bounding box center [392, 196] width 784 height 392
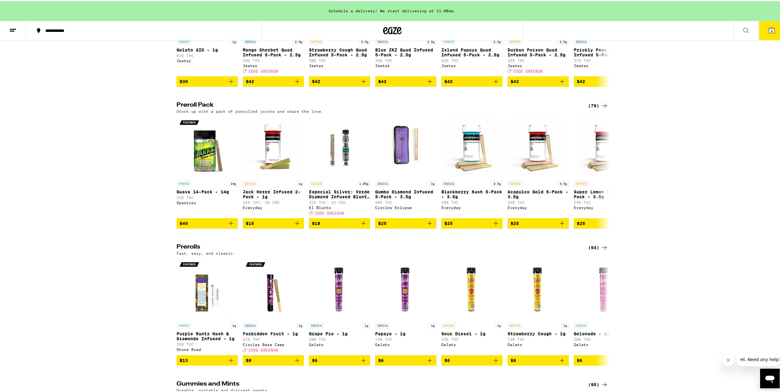
scroll to position [1532, 0]
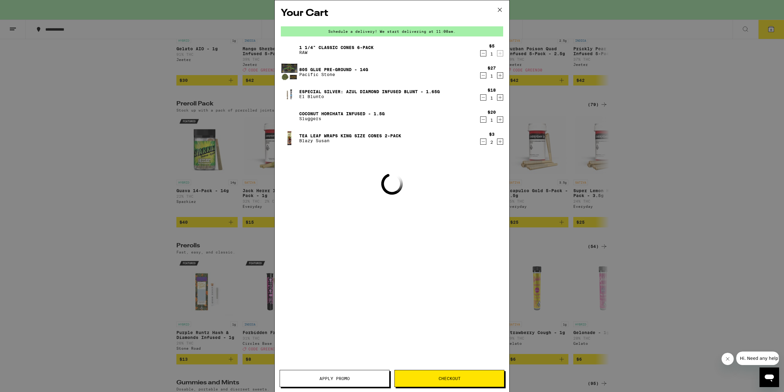
click at [135, 12] on div "Your Cart Schedule a delivery! We start delivering at 11:00am. 1 1/4" Classic C…" at bounding box center [392, 196] width 784 height 392
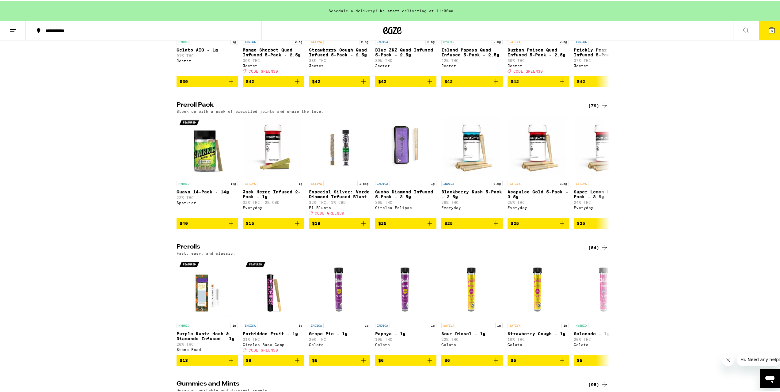
click at [17, 36] on button at bounding box center [13, 29] width 26 height 19
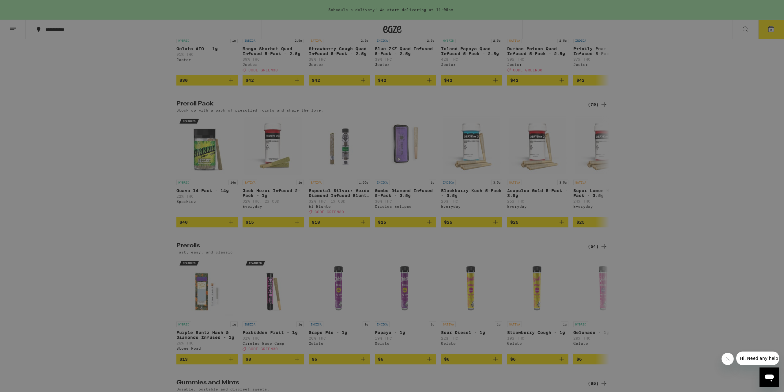
click at [54, 215] on link "Account" at bounding box center [85, 214] width 108 height 7
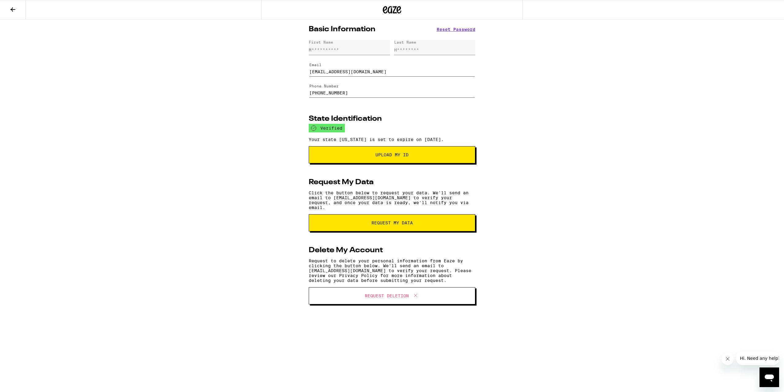
click at [14, 12] on icon at bounding box center [12, 9] width 7 height 7
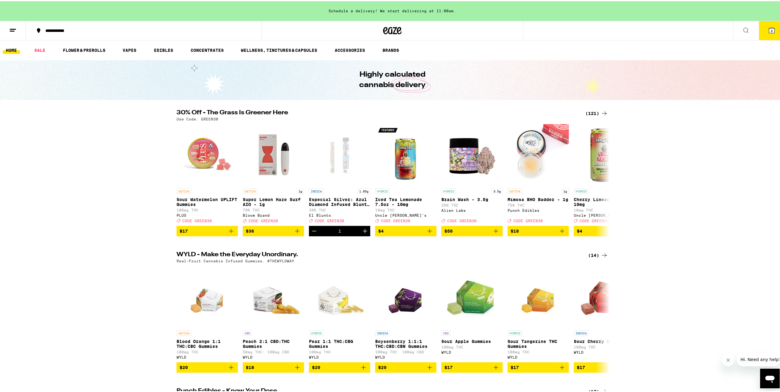
click at [761, 24] on button "6" at bounding box center [771, 29] width 26 height 19
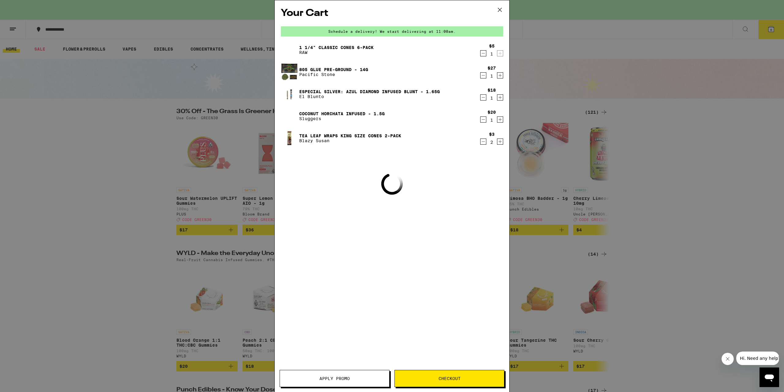
click at [775, 381] on icon "Open messaging window" at bounding box center [769, 377] width 11 height 11
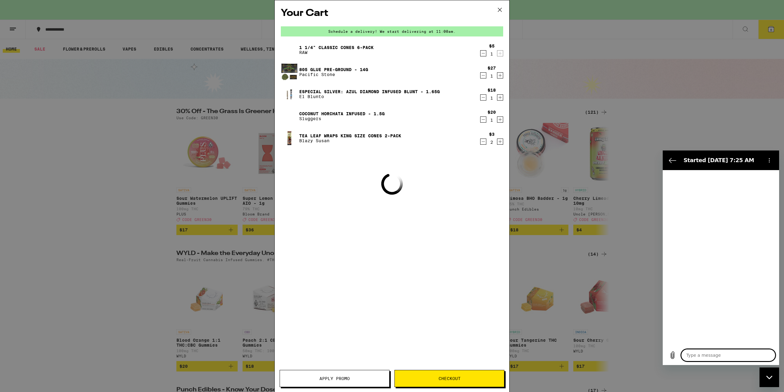
type textarea "x"
click at [707, 354] on textarea at bounding box center [728, 355] width 94 height 12
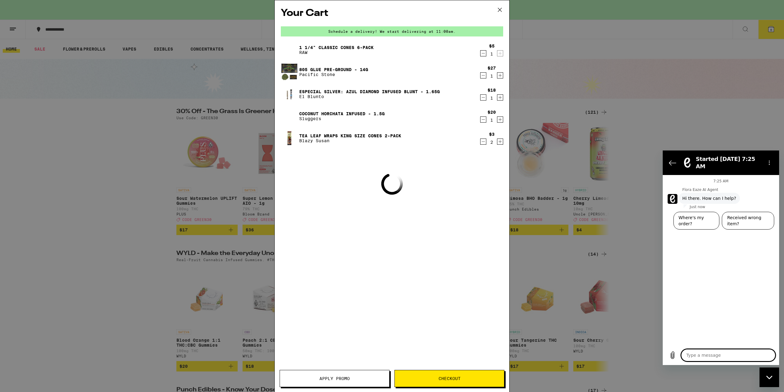
type textarea "w"
type textarea "x"
type textarea "wh"
type textarea "x"
type textarea "why"
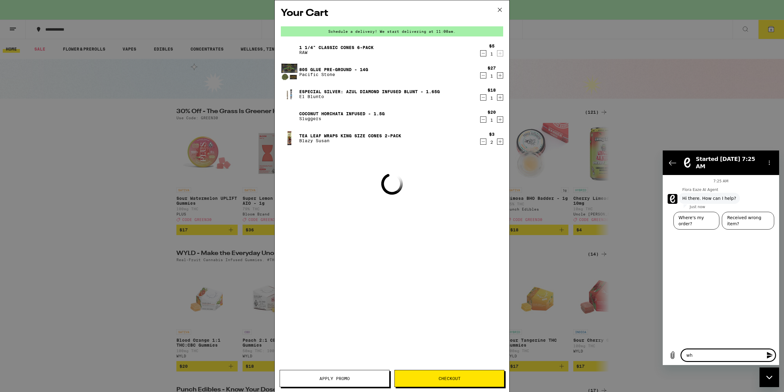
type textarea "x"
type textarea "why"
type textarea "x"
type textarea "why c"
type textarea "x"
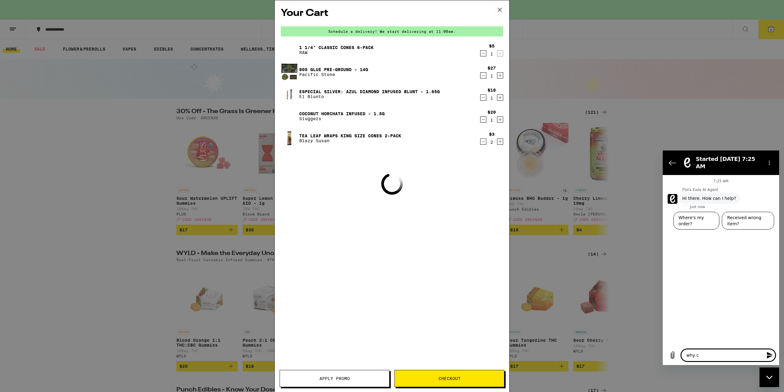
type textarea "why ca"
type textarea "x"
type textarea "why can"
type textarea "x"
type textarea "why can"
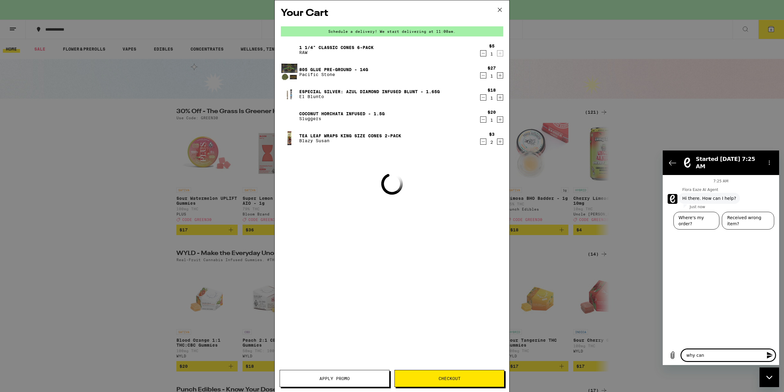
type textarea "x"
type textarea "why can i"
type textarea "x"
type textarea "why can i"
type textarea "x"
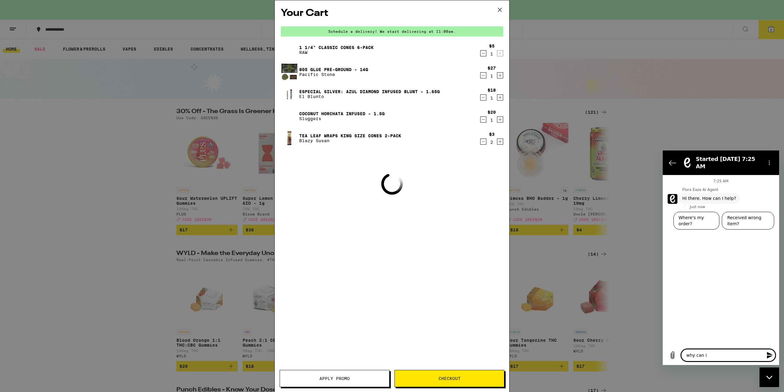
type textarea "why can i n"
type textarea "x"
type textarea "why can i no"
type textarea "x"
type textarea "why can i not"
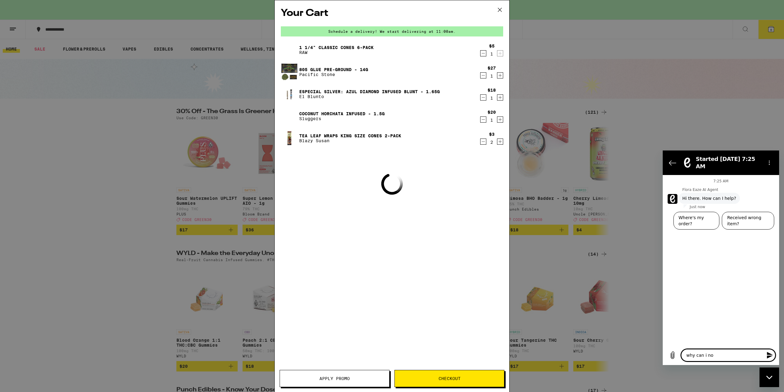
type textarea "x"
type textarea "why can i not"
type textarea "x"
type textarea "why can i not s"
type textarea "x"
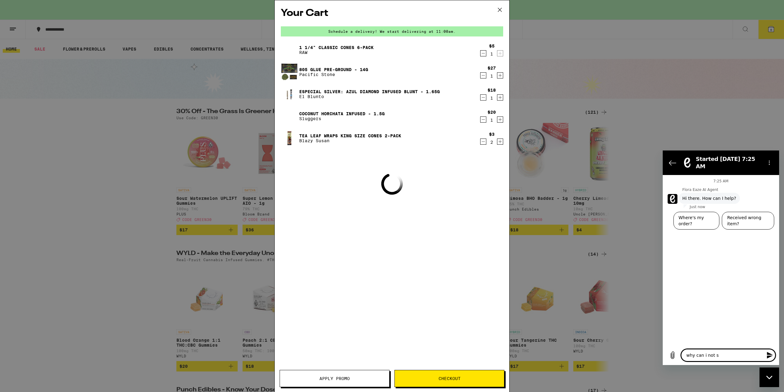
type textarea "why can i not se"
type textarea "x"
type textarea "why can i not see"
type textarea "x"
type textarea "why can i not see"
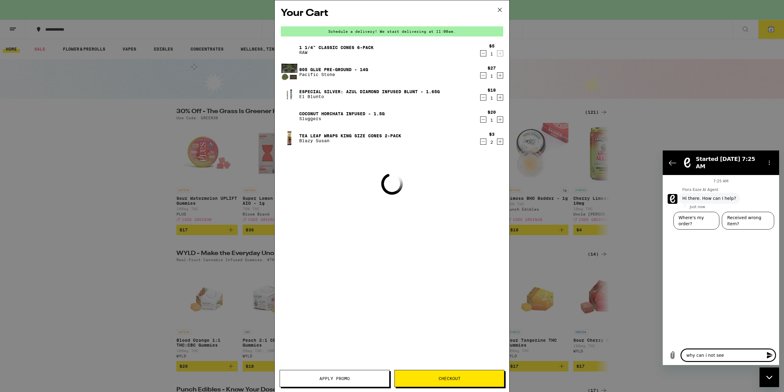
type textarea "x"
type textarea "why can i not see m"
type textarea "x"
type textarea "why can i not see my"
type textarea "x"
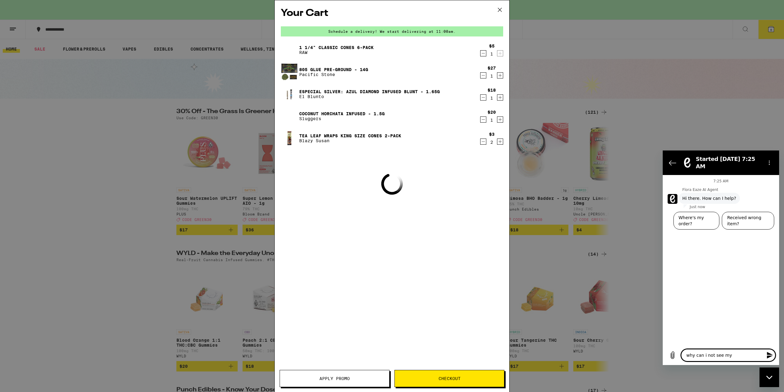
type textarea "why can i not see my"
type textarea "x"
type textarea "why can i not see my t"
type textarea "x"
type textarea "why can i not see my to"
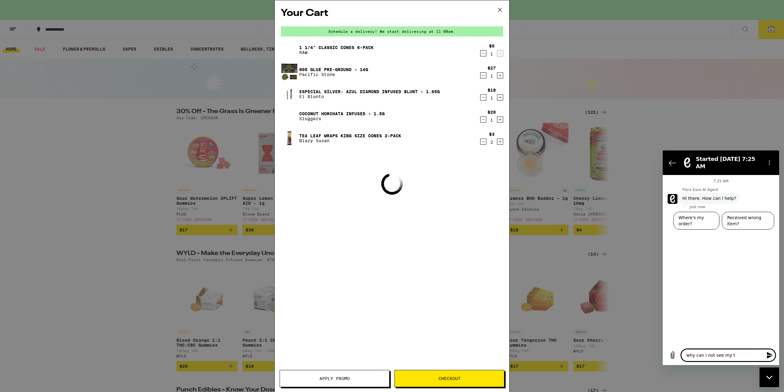
type textarea "x"
type textarea "why can i not see my tot"
type textarea "x"
type textarea "why can i not see my tota"
type textarea "x"
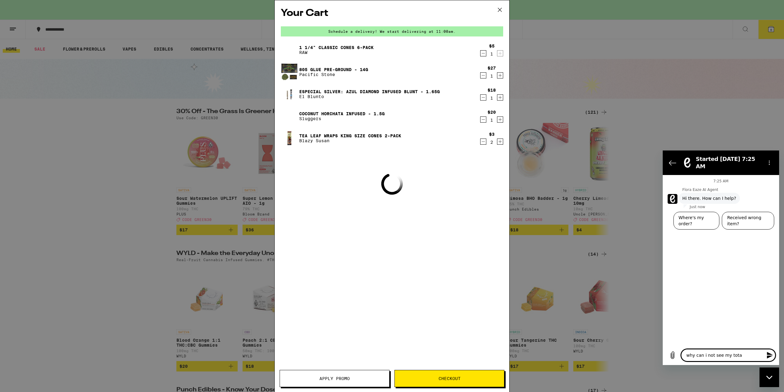
type textarea "why can i not see my total"
type textarea "x"
type textarea "why can i not see my total"
type textarea "x"
type textarea "why can i not see my total w"
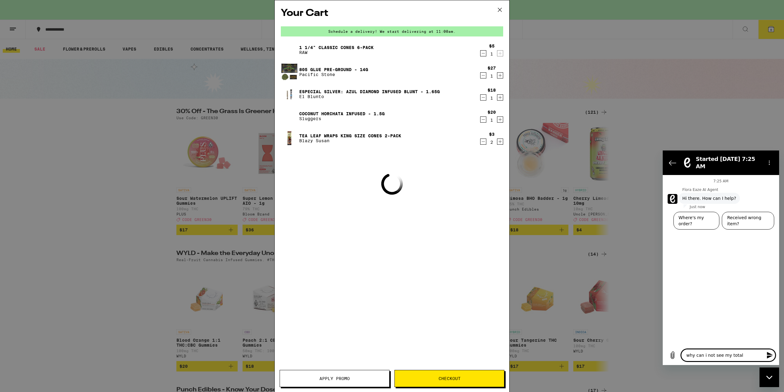
type textarea "x"
type textarea "why can i not see my total wh"
type textarea "x"
type textarea "why can i not see my total whe"
type textarea "x"
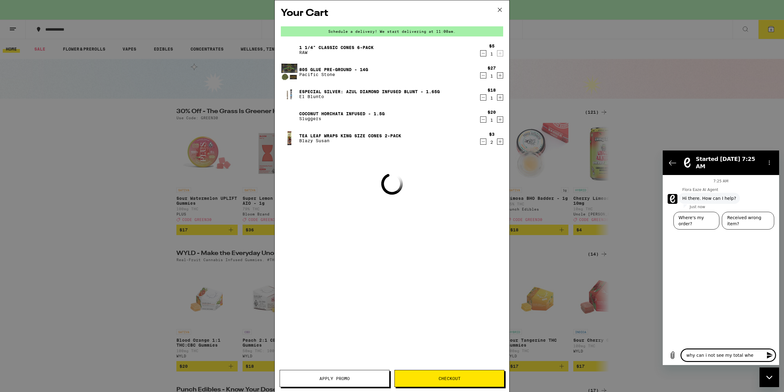
type textarea "why can i not see my total when"
type textarea "x"
type textarea "why can i not see my total when"
type textarea "x"
type textarea "why can i not see my total when i"
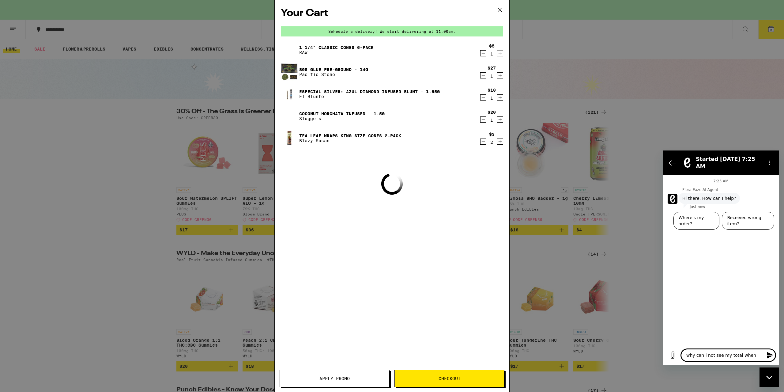
type textarea "x"
type textarea "why can i not see my total when i"
type textarea "x"
type textarea "why can i not see my total when i l"
type textarea "x"
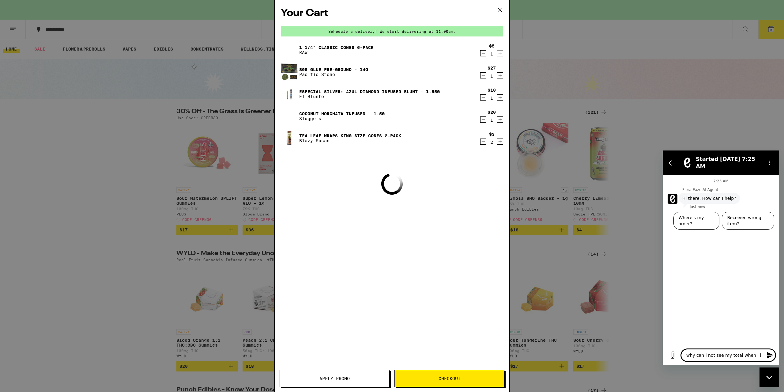
type textarea "why can i not see my total when i lo"
type textarea "x"
type textarea "why can i not see my total when i log"
type textarea "x"
type textarea "why can i not see my total when i log"
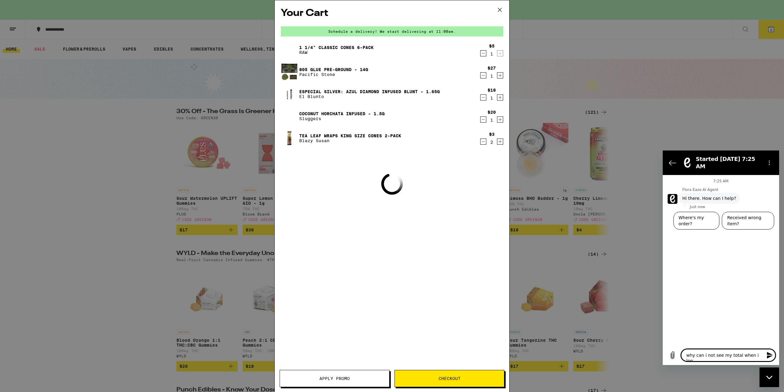
type textarea "x"
type textarea "why can i not see my total when i log i"
type textarea "x"
type textarea "why can i not see my total when i log in"
type textarea "x"
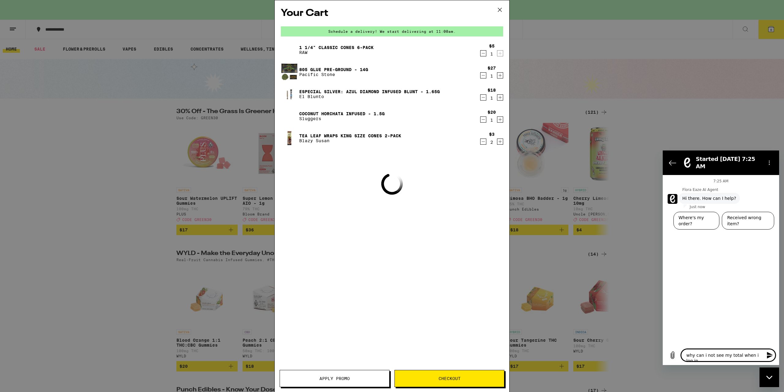
type textarea "why can i not see my total when i log int"
type textarea "x"
type textarea "why can i not see my total when i log into"
type textarea "x"
type textarea "why can i not see my total when i log into"
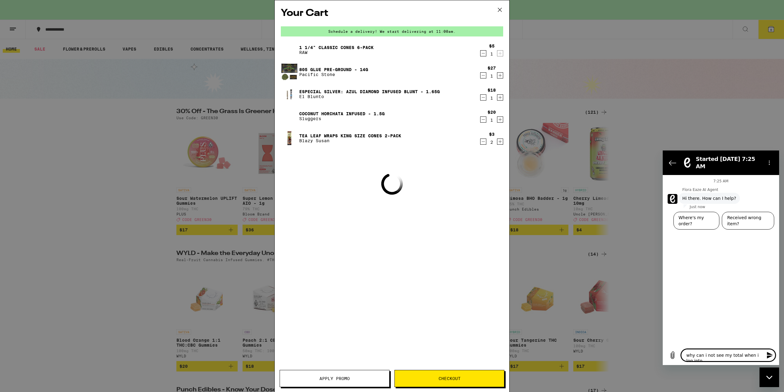
type textarea "x"
type textarea "why can i not see my total when i log into m"
type textarea "x"
type textarea "why can i not see my total when i log into my"
type textarea "x"
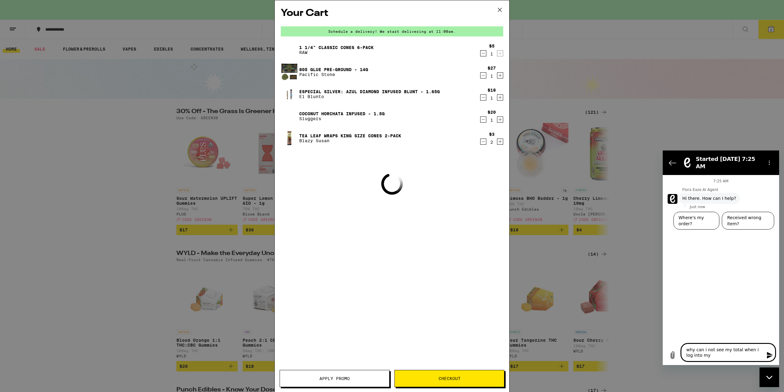
type textarea "why can i not see my total when i log into my"
type textarea "x"
type textarea "why can i not see my total when i log into my a"
type textarea "x"
type textarea "why can i not see my total when i log into my ac"
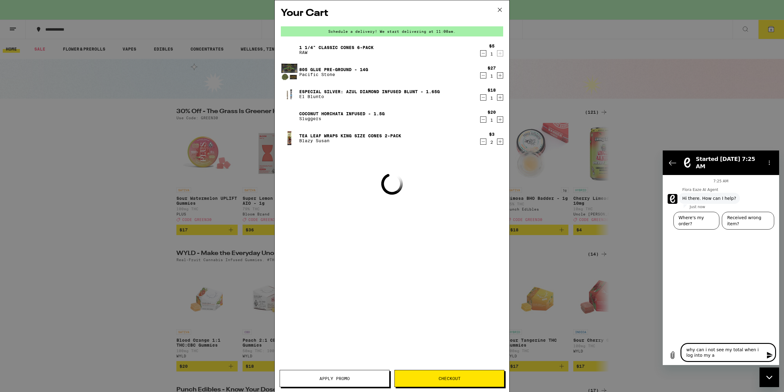
type textarea "x"
type textarea "why can i not see my total when i log into my acc"
type textarea "x"
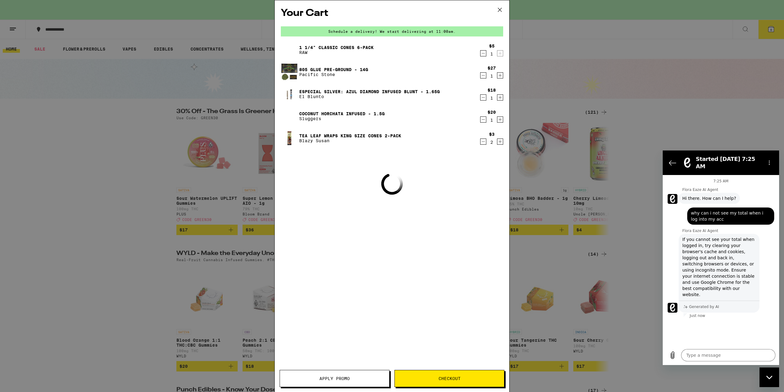
click at [726, 284] on div "Flora Eaze AI Agent says: If you cannot see your total when logged in, try clea…" at bounding box center [724, 272] width 112 height 79
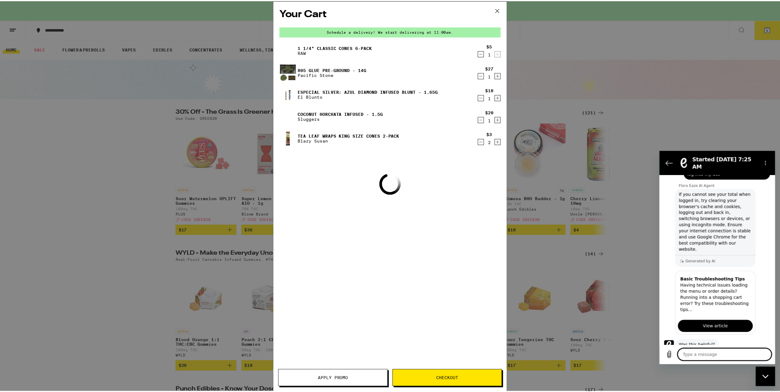
scroll to position [61, 0]
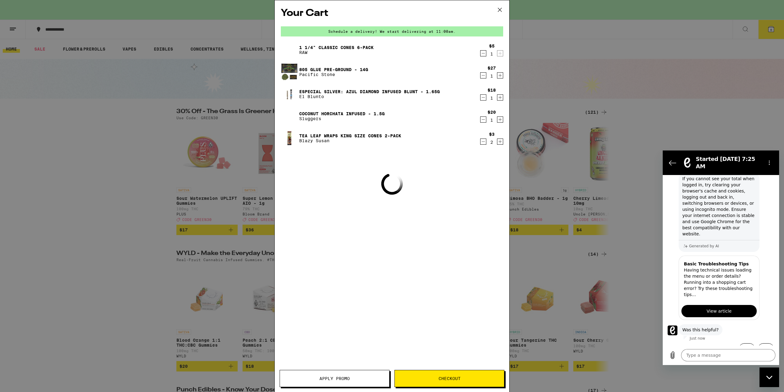
click at [710, 307] on span "View article" at bounding box center [719, 310] width 25 height 7
type textarea "x"
drag, startPoint x: 101, startPoint y: 32, endPoint x: 86, endPoint y: 25, distance: 16.2
click at [100, 30] on div "Your Cart Schedule a delivery! We start delivering at 11:00am. 1 1/4" Classic C…" at bounding box center [392, 196] width 784 height 392
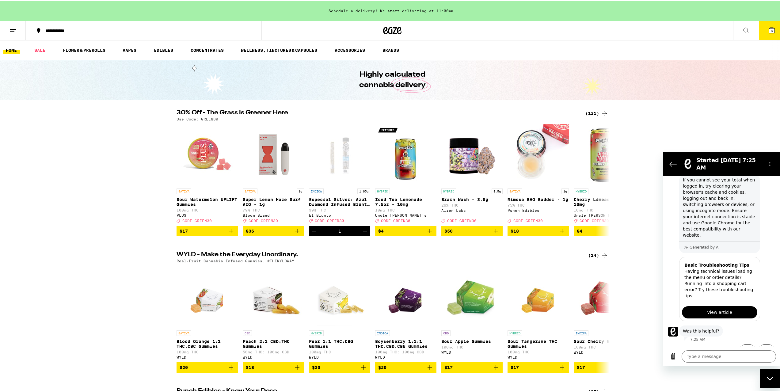
click at [72, 28] on div "**********" at bounding box center [146, 29] width 209 height 4
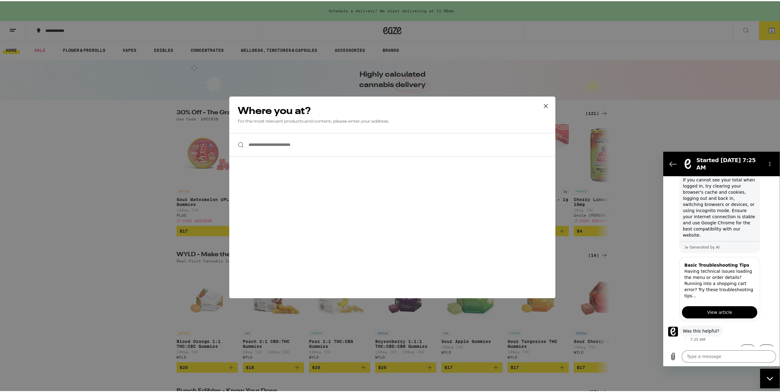
click at [270, 145] on input "**********" at bounding box center [392, 144] width 326 height 24
paste input "**********"
type input "**********"
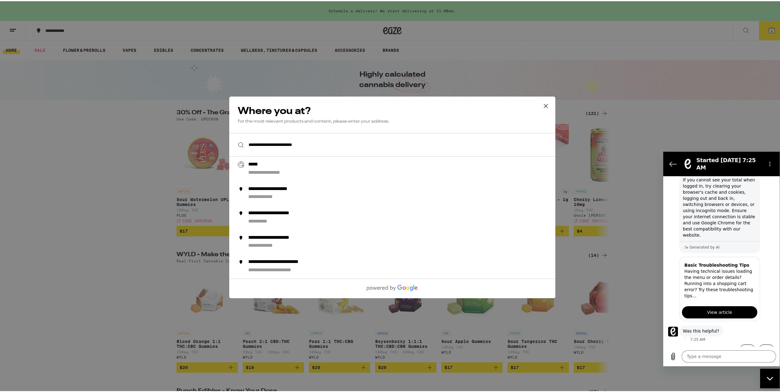
drag, startPoint x: 259, startPoint y: 140, endPoint x: 233, endPoint y: 146, distance: 27.3
click at [226, 146] on div "**********" at bounding box center [392, 196] width 784 height 392
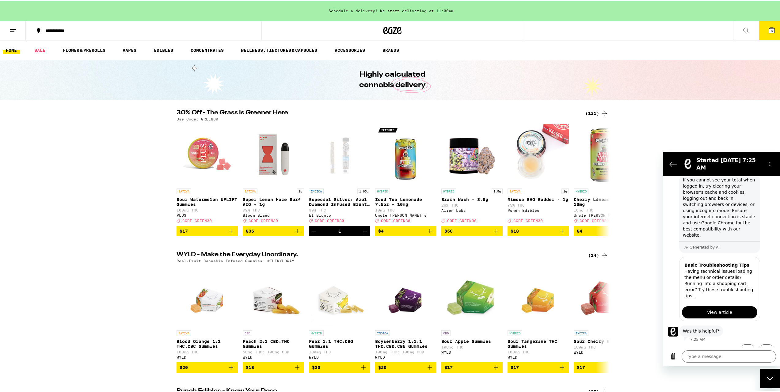
click at [65, 22] on button "**********" at bounding box center [144, 29] width 236 height 18
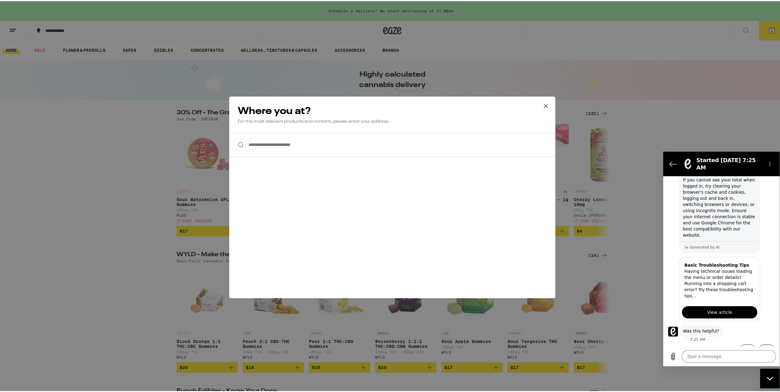
drag, startPoint x: 249, startPoint y: 136, endPoint x: 274, endPoint y: 149, distance: 27.7
click at [251, 138] on input "**********" at bounding box center [392, 144] width 326 height 24
paste input "**********"
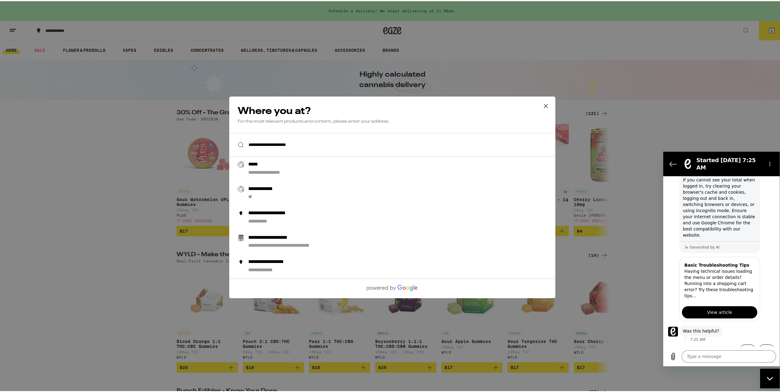
click at [295, 145] on input "**********" at bounding box center [392, 144] width 326 height 24
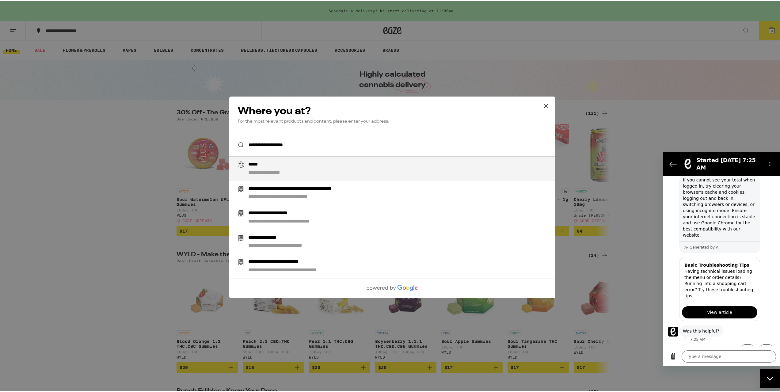
type input "**********"
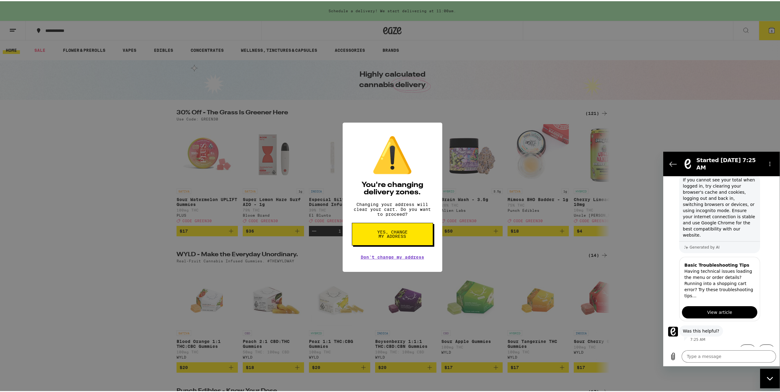
click at [371, 240] on button "Yes, change my address" at bounding box center [392, 232] width 81 height 23
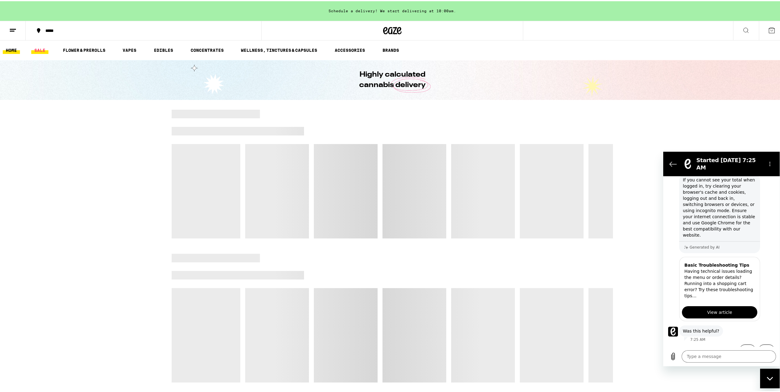
click at [43, 46] on link "SALE" at bounding box center [39, 48] width 17 height 7
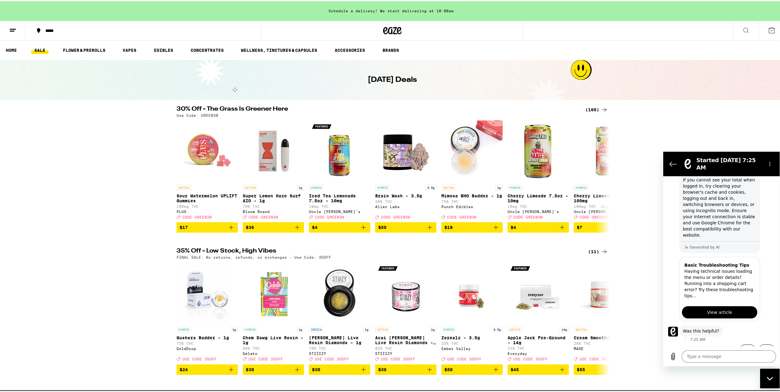
click at [18, 54] on ul "HOME SALE FLOWER & PREROLLS VAPES EDIBLES CONCENTRATES WELLNESS, TINCTURES & CA…" at bounding box center [392, 49] width 784 height 20
click at [16, 51] on link "HOME" at bounding box center [11, 48] width 17 height 7
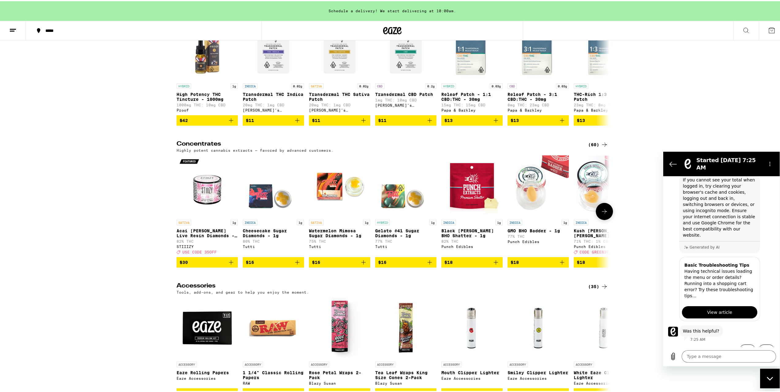
scroll to position [2751, 0]
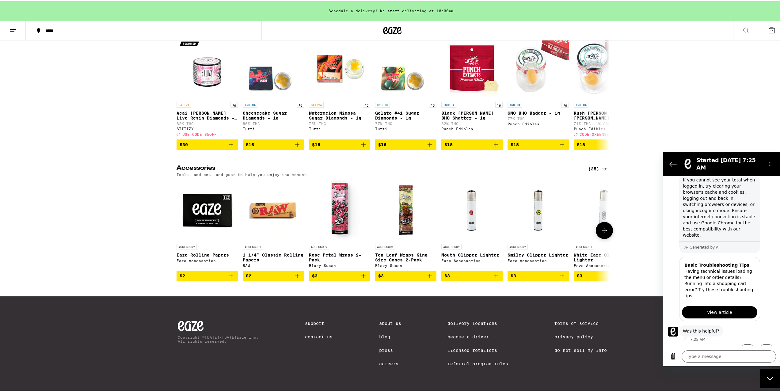
click at [604, 226] on icon at bounding box center [603, 228] width 7 height 7
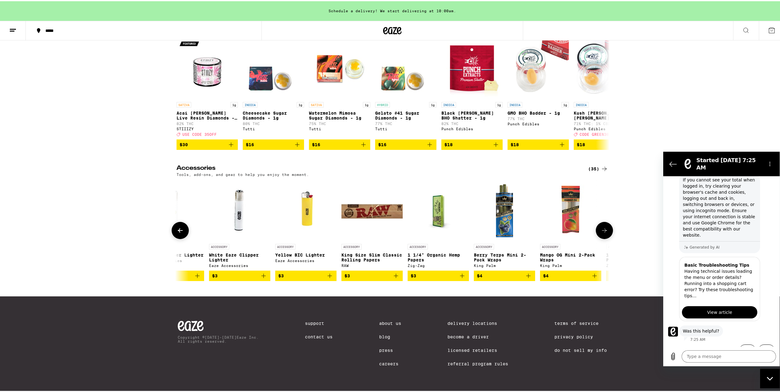
click at [604, 226] on icon at bounding box center [603, 228] width 7 height 7
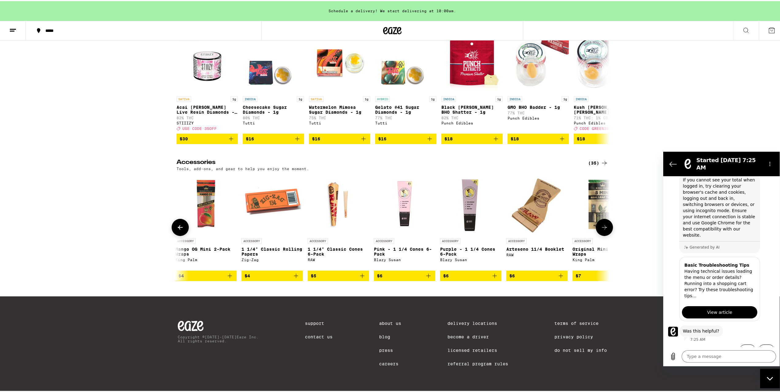
click at [604, 226] on icon at bounding box center [603, 225] width 7 height 7
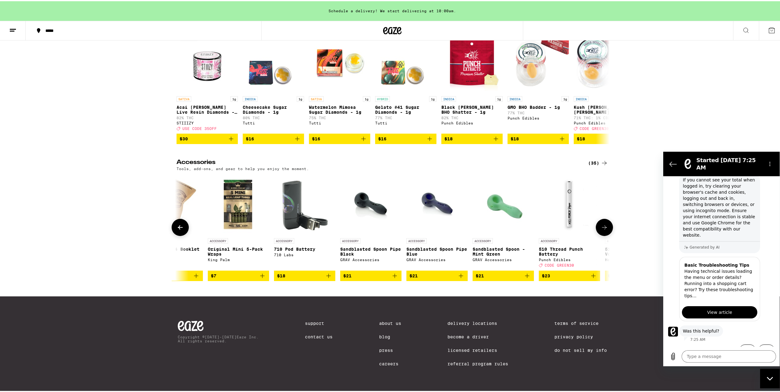
click at [604, 226] on icon at bounding box center [603, 225] width 7 height 7
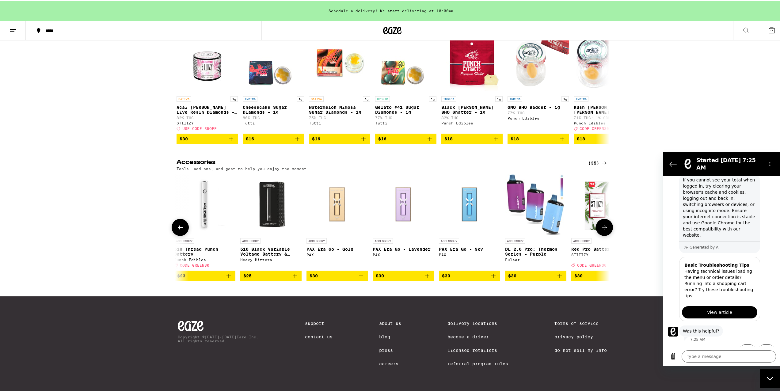
click at [604, 226] on icon at bounding box center [603, 225] width 7 height 7
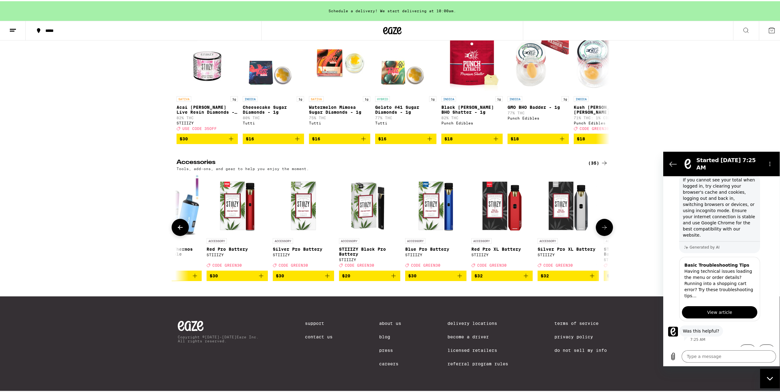
click at [604, 226] on icon at bounding box center [603, 225] width 7 height 7
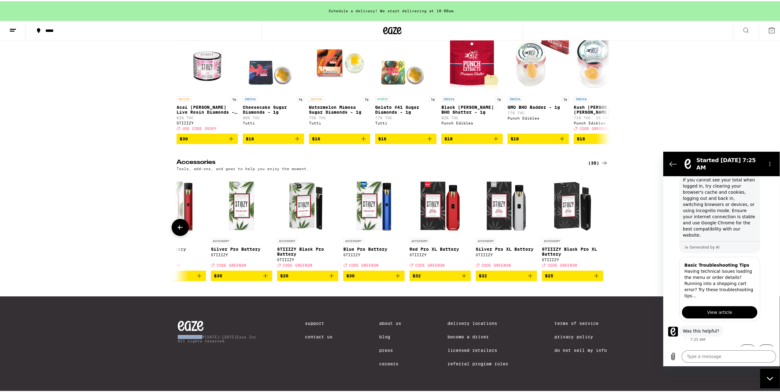
click at [604, 226] on div at bounding box center [604, 226] width 17 height 17
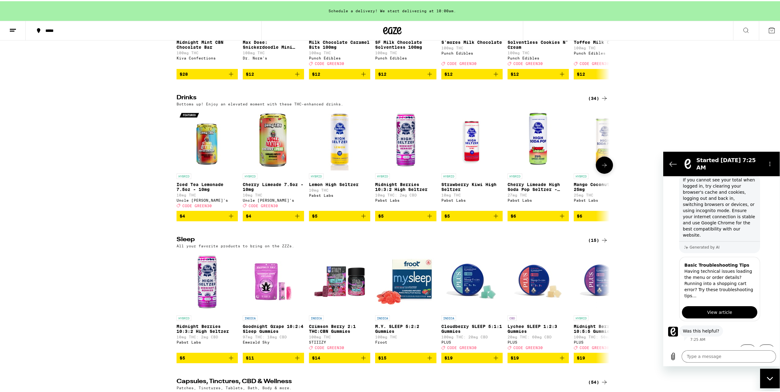
scroll to position [2046, 0]
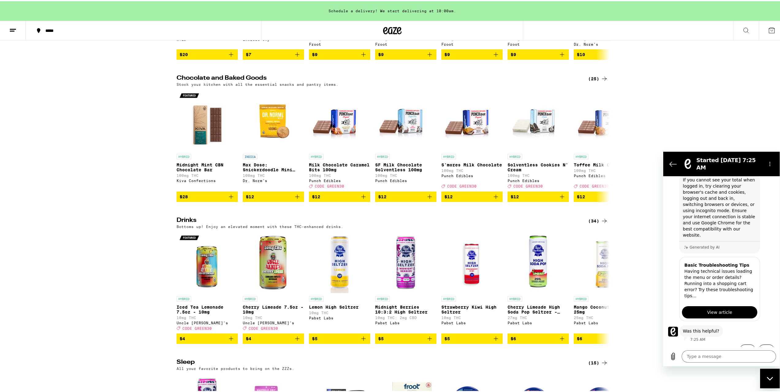
click at [50, 33] on button "*****" at bounding box center [144, 29] width 236 height 18
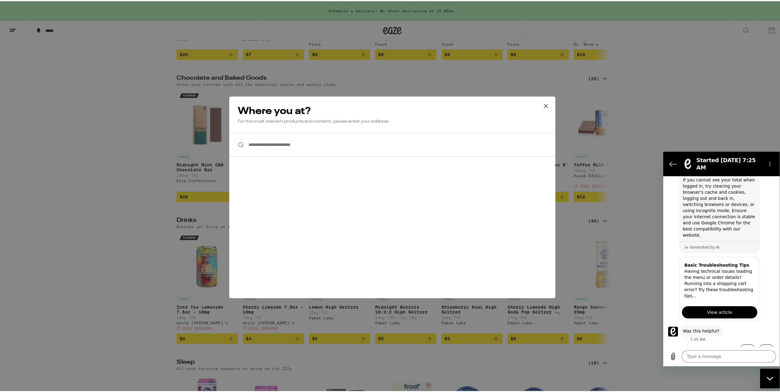
click at [77, 88] on div "**********" at bounding box center [392, 196] width 784 height 392
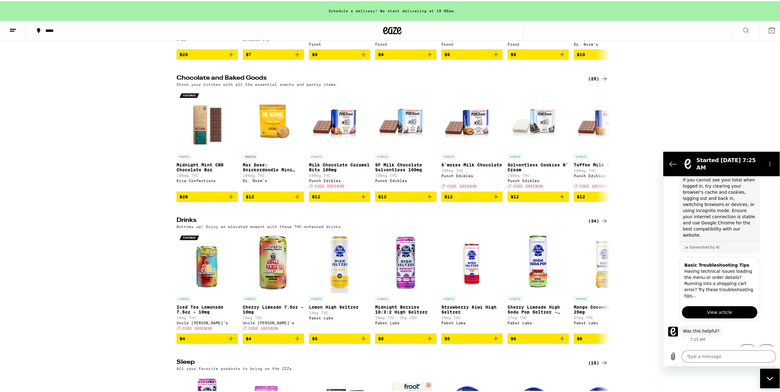
click at [56, 30] on div "*****" at bounding box center [146, 29] width 209 height 4
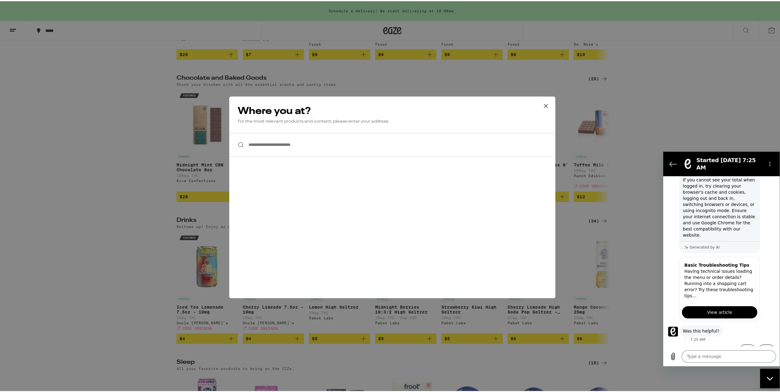
click at [260, 145] on input "**********" at bounding box center [392, 144] width 326 height 24
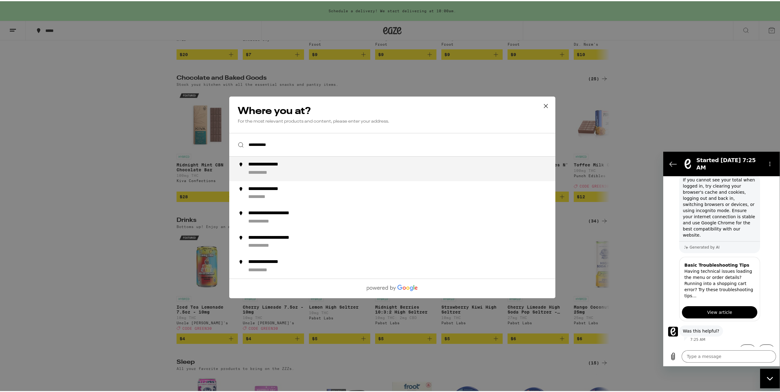
click at [303, 167] on div "**********" at bounding box center [404, 167] width 312 height 15
type input "**********"
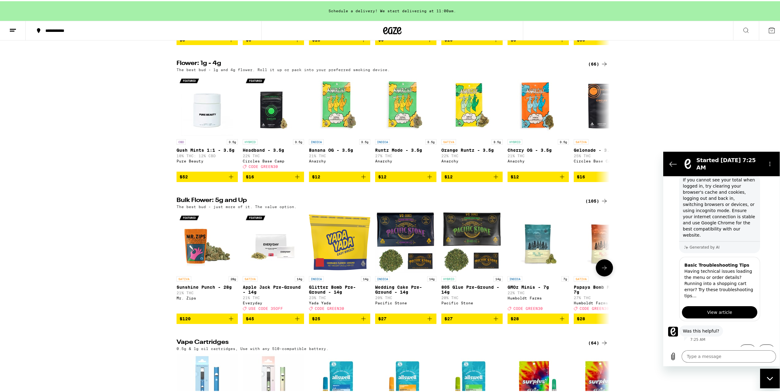
scroll to position [698, 0]
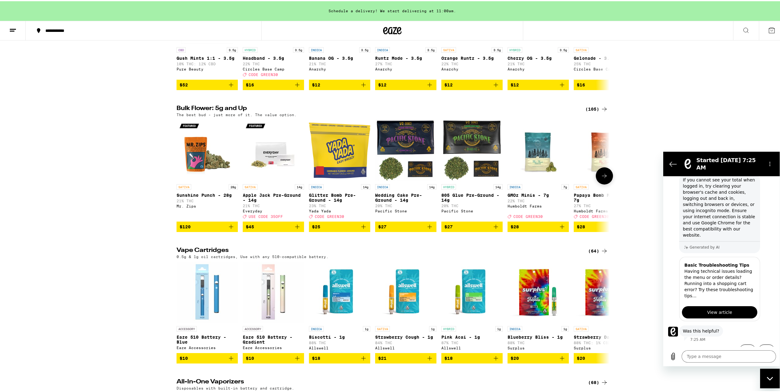
click at [494, 229] on icon "Add to bag" at bounding box center [495, 225] width 7 height 7
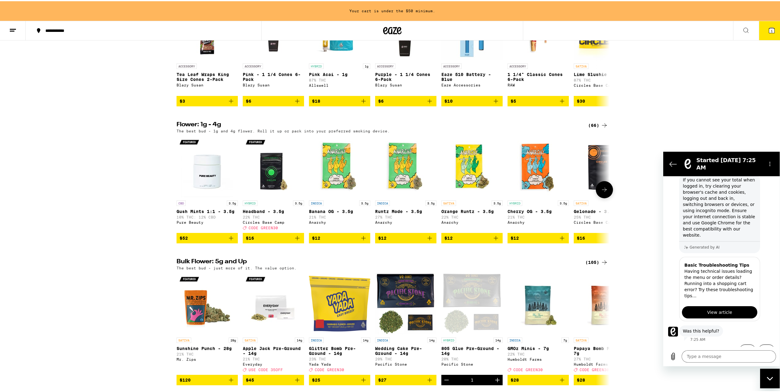
scroll to position [484, 0]
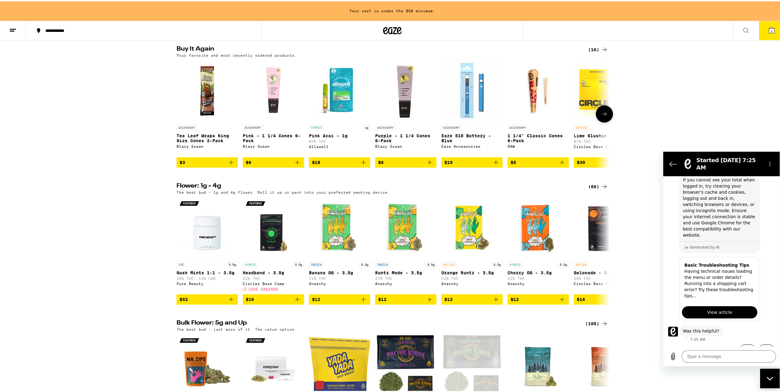
click at [560, 165] on icon "Add to bag" at bounding box center [561, 160] width 7 height 7
click at [229, 163] on icon "Add to bag" at bounding box center [231, 161] width 4 height 4
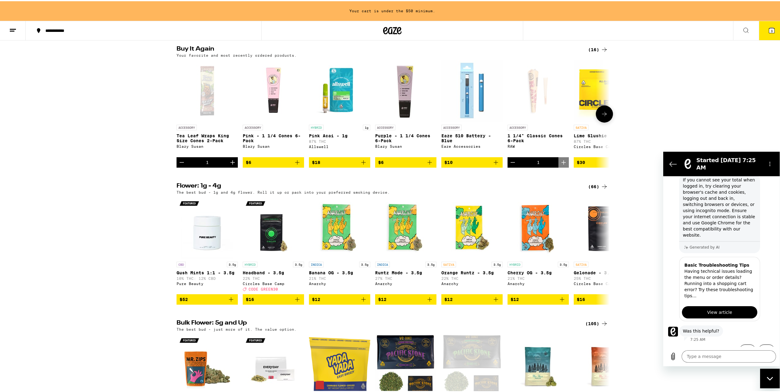
click at [229, 165] on icon "Increment" at bounding box center [232, 160] width 7 height 7
click at [361, 163] on icon "Add to bag" at bounding box center [363, 161] width 4 height 4
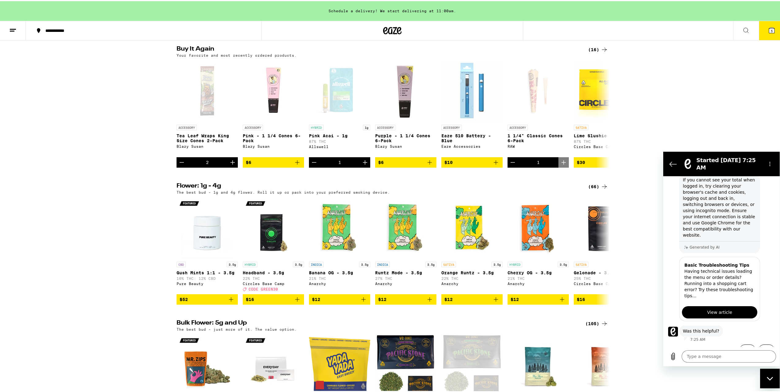
click at [770, 29] on span "5" at bounding box center [771, 30] width 2 height 4
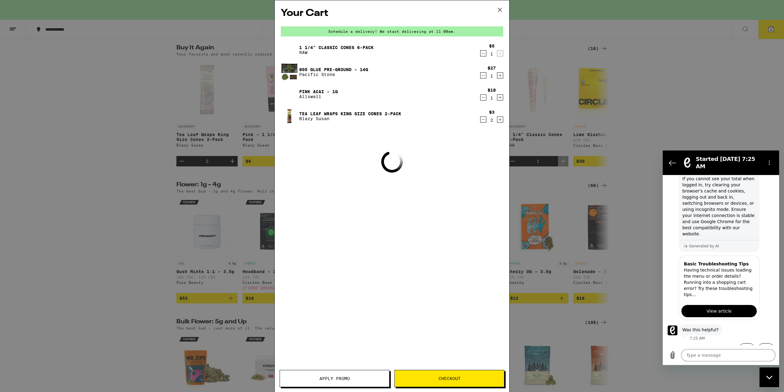
drag, startPoint x: 500, startPoint y: 7, endPoint x: 504, endPoint y: 7, distance: 4.0
click at [500, 7] on icon at bounding box center [499, 9] width 9 height 9
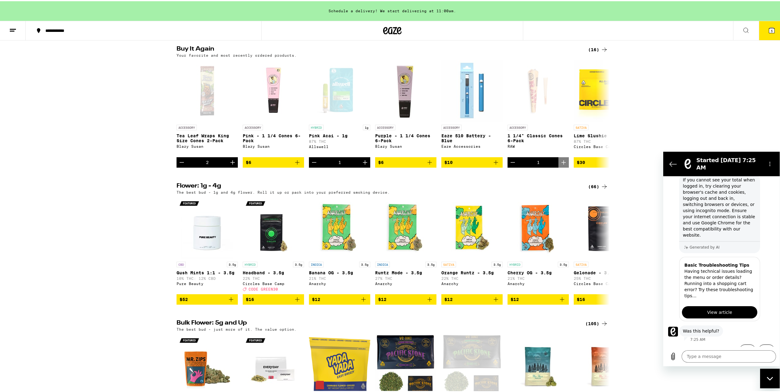
click at [758, 32] on button "5" at bounding box center [771, 29] width 26 height 19
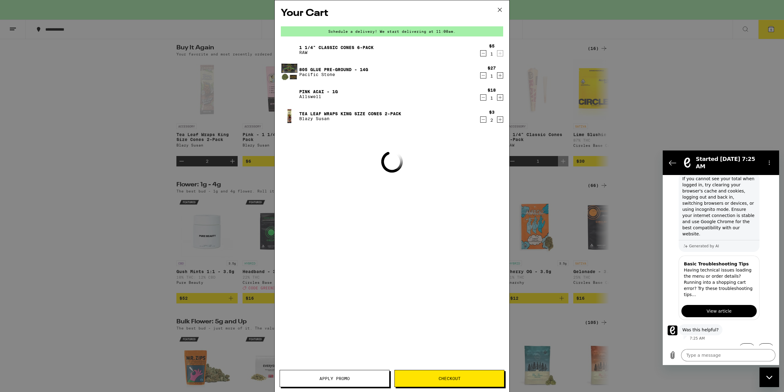
click at [483, 54] on icon "Decrement" at bounding box center [484, 53] width 6 height 7
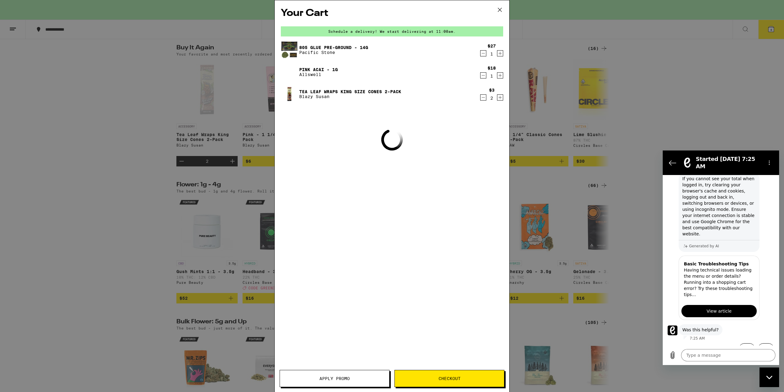
click at [483, 76] on icon "Decrement" at bounding box center [484, 75] width 6 height 7
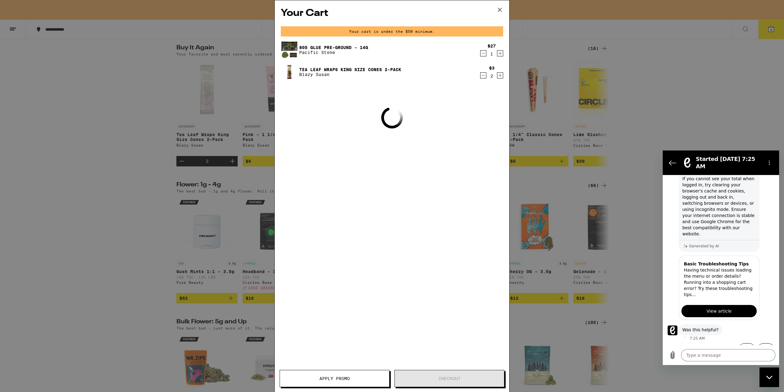
click at [482, 72] on div "$3 2" at bounding box center [491, 72] width 23 height 13
click at [483, 73] on icon "Decrement" at bounding box center [484, 75] width 6 height 7
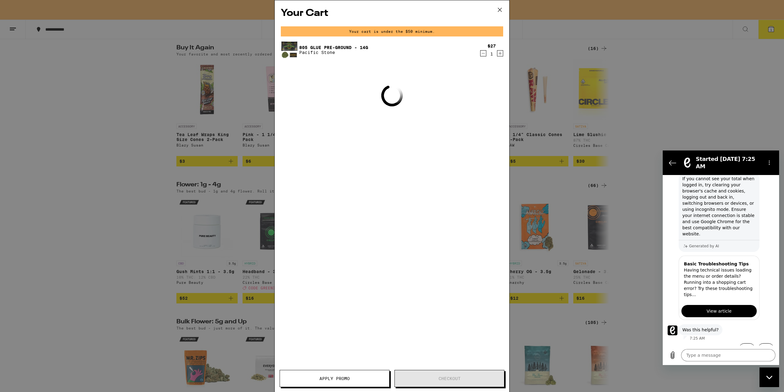
click at [484, 75] on div "Your Cart Your cart is under the $50 minimum. 805 Glue Pre-Ground - 14g Pacific…" at bounding box center [392, 186] width 235 height 373
click at [485, 76] on div "Your Cart Your cart is under the $50 minimum. 805 Glue Pre-Ground - 14g Pacific…" at bounding box center [392, 186] width 235 height 373
click at [482, 52] on icon "Decrement" at bounding box center [484, 53] width 6 height 7
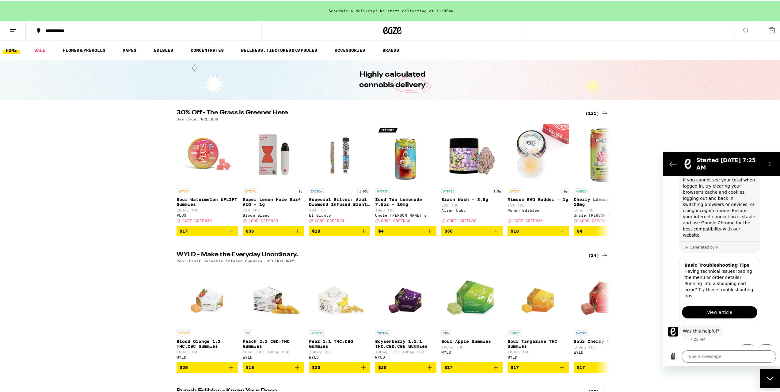
click at [14, 28] on line at bounding box center [13, 28] width 6 height 0
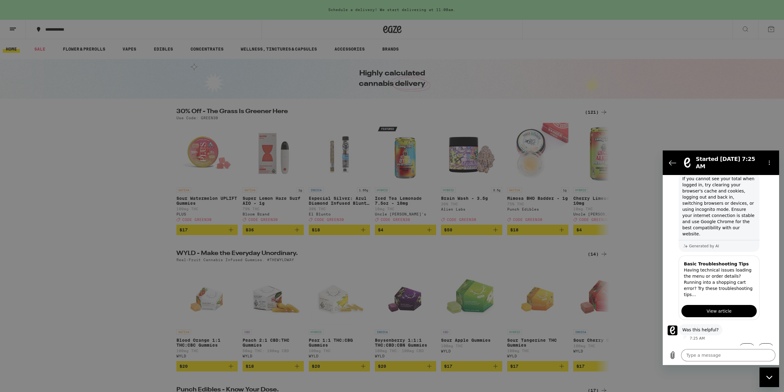
click at [43, 230] on link "Logout" at bounding box center [85, 230] width 108 height 7
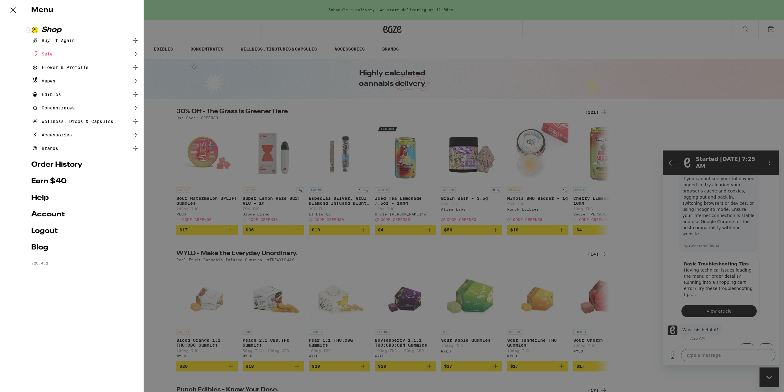
type textarea "x"
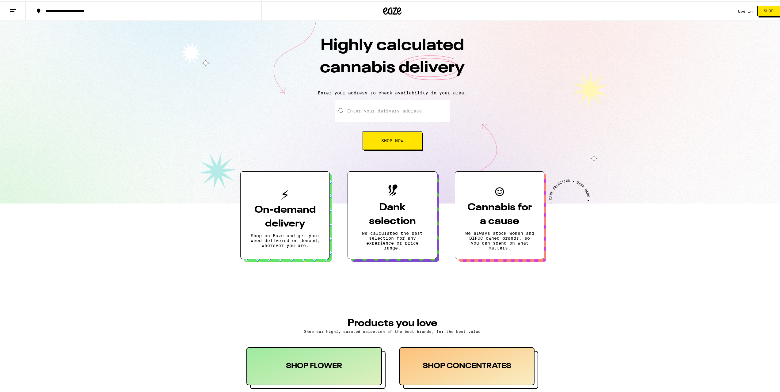
click at [357, 107] on input "Enter your delivery address" at bounding box center [392, 109] width 115 height 21
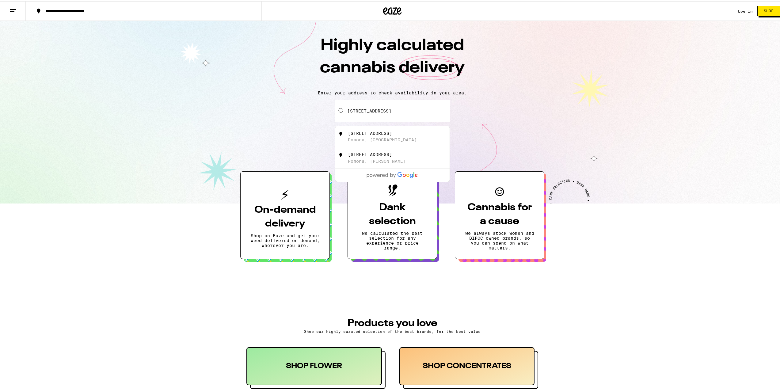
click at [352, 134] on div "2713 Vine St" at bounding box center [370, 132] width 44 height 5
type input "2713 Vine St, Pomona, CA"
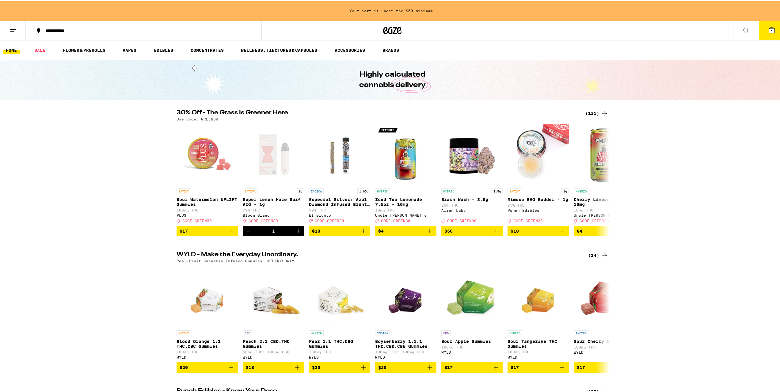
click at [762, 34] on button "1" at bounding box center [771, 29] width 26 height 19
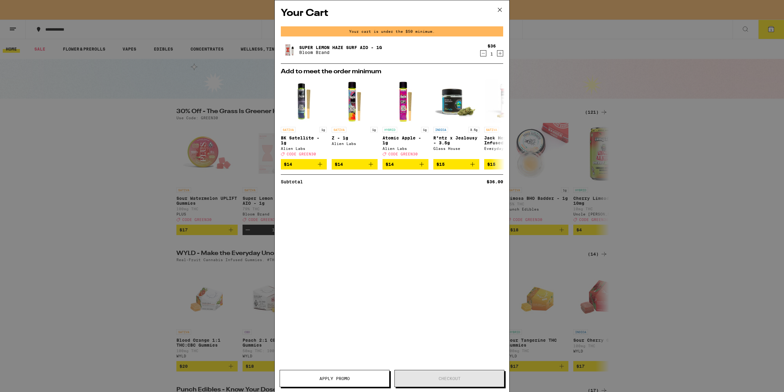
click at [483, 54] on icon "Decrement" at bounding box center [484, 53] width 6 height 7
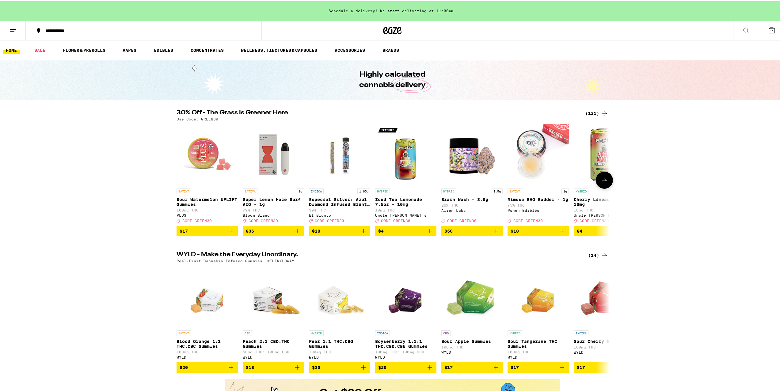
click at [360, 233] on icon "Add to bag" at bounding box center [363, 229] width 7 height 7
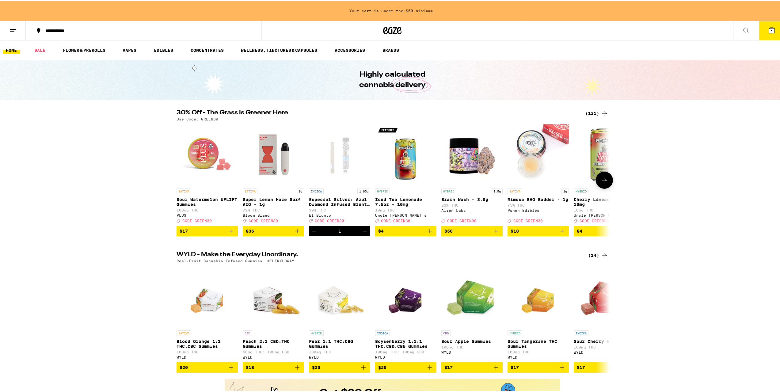
click at [559, 232] on icon "Add to bag" at bounding box center [561, 229] width 7 height 7
click at [495, 233] on icon "Add to bag" at bounding box center [495, 229] width 7 height 7
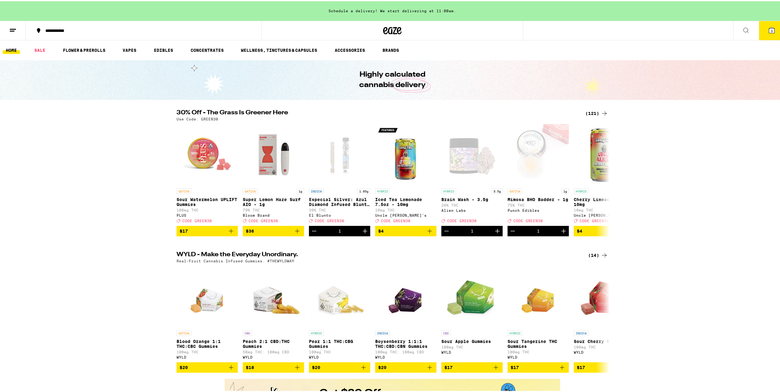
click at [769, 30] on icon at bounding box center [772, 29] width 6 height 6
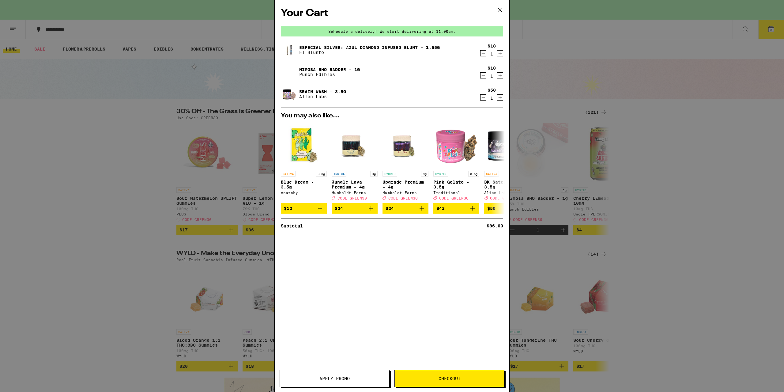
click at [447, 376] on span "Checkout" at bounding box center [450, 378] width 22 height 4
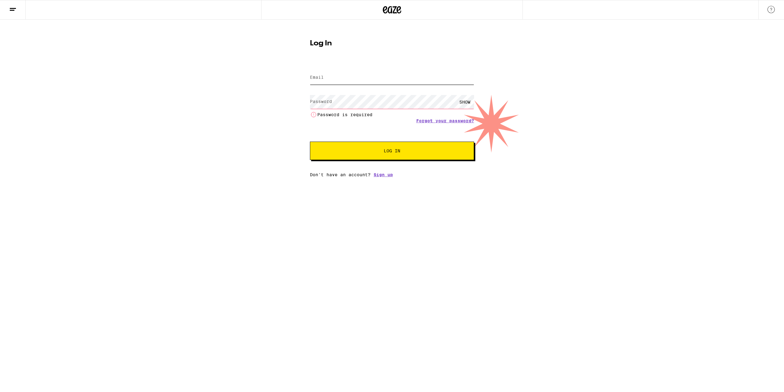
type input "manuelnator00@gmail.com"
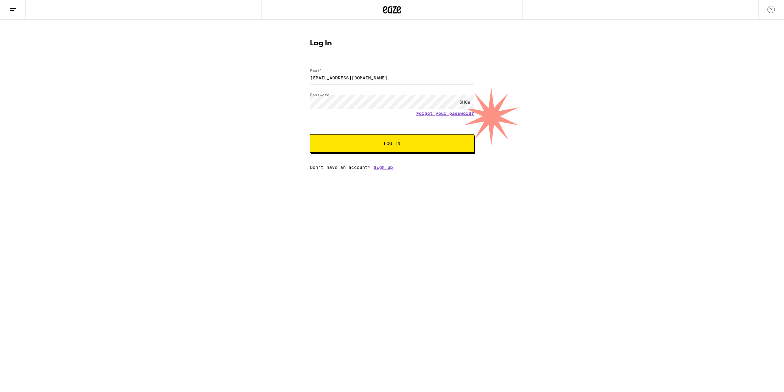
click at [363, 140] on button "Log In" at bounding box center [392, 143] width 164 height 18
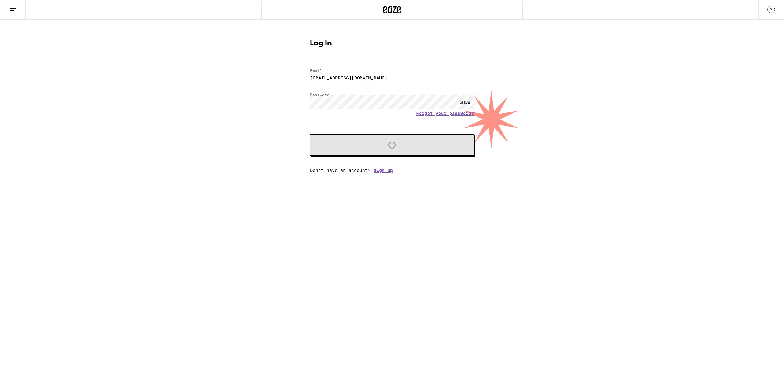
type textarea "x"
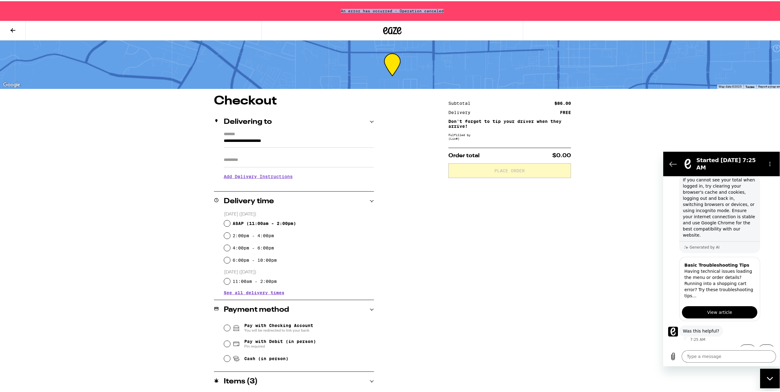
drag, startPoint x: 334, startPoint y: 13, endPoint x: 447, endPoint y: 7, distance: 113.8
click at [447, 7] on div "An error has occurred - Operation canceled" at bounding box center [392, 10] width 784 height 20
copy div "An error has occurred - Operation canceled"
click at [714, 357] on textarea at bounding box center [728, 356] width 94 height 12
paste textarea "An error has occurred - Operation canceled"
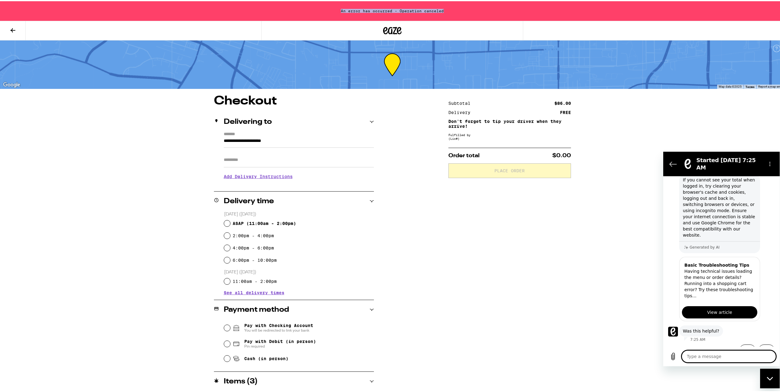
type textarea "An error has occurred - Operation canceled"
type textarea "x"
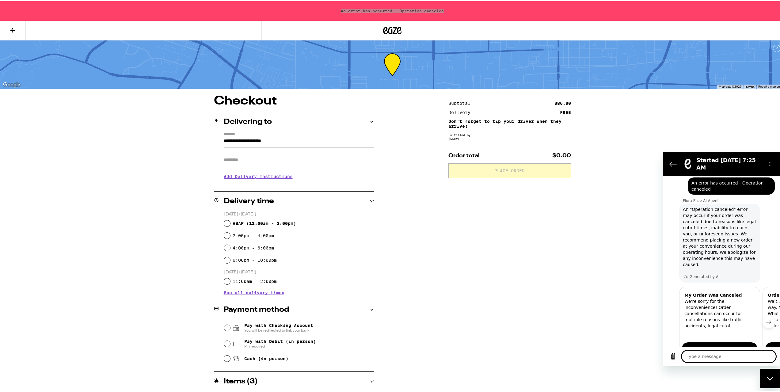
scroll to position [223, 0]
type textarea "x"
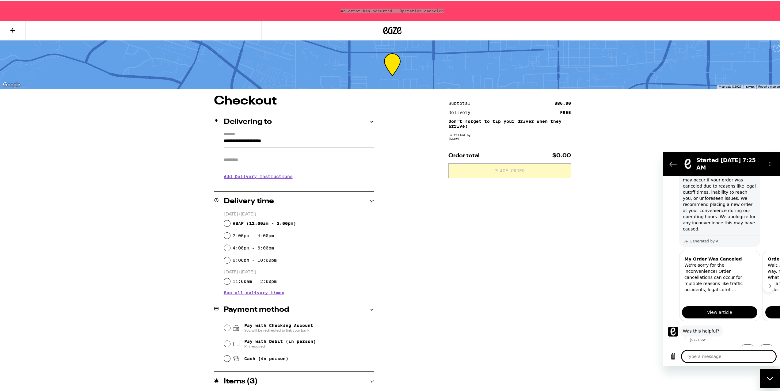
scroll to position [228, 0]
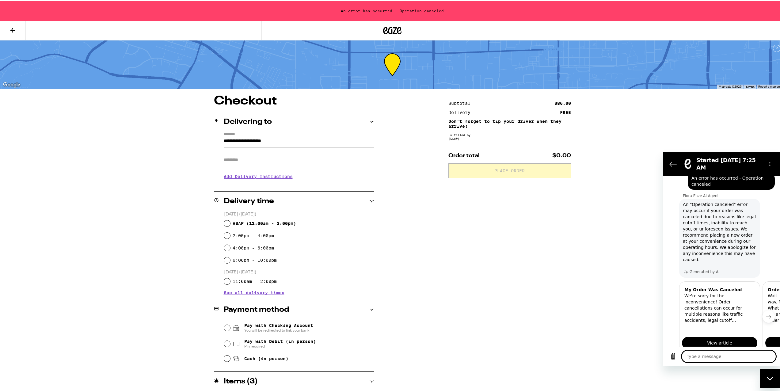
drag, startPoint x: 638, startPoint y: 220, endPoint x: 637, endPoint y: 216, distance: 4.0
click at [637, 220] on div "**********" at bounding box center [392, 228] width 784 height 456
click at [664, 161] on section "Started Sep 24 at 7:25 AM" at bounding box center [721, 163] width 116 height 25
click at [668, 163] on button "Back to the conversation list" at bounding box center [673, 163] width 12 height 12
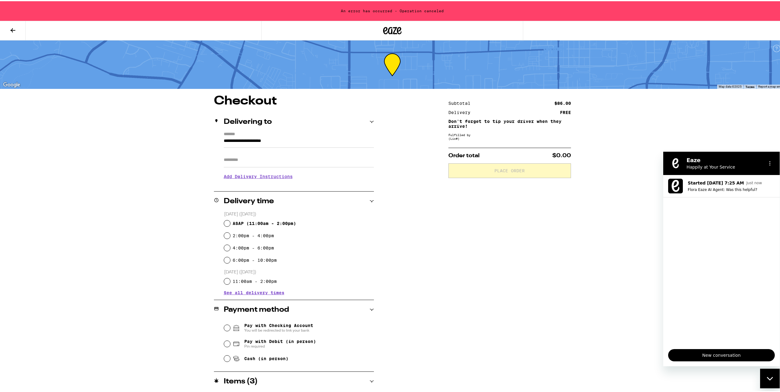
click at [644, 137] on div "**********" at bounding box center [392, 228] width 784 height 456
click at [270, 225] on span "ASAP ( 11:00am - 2:00pm )" at bounding box center [264, 222] width 63 height 5
click at [230, 225] on input "ASAP ( 11:00am - 2:00pm )" at bounding box center [227, 222] width 6 height 6
radio input "true"
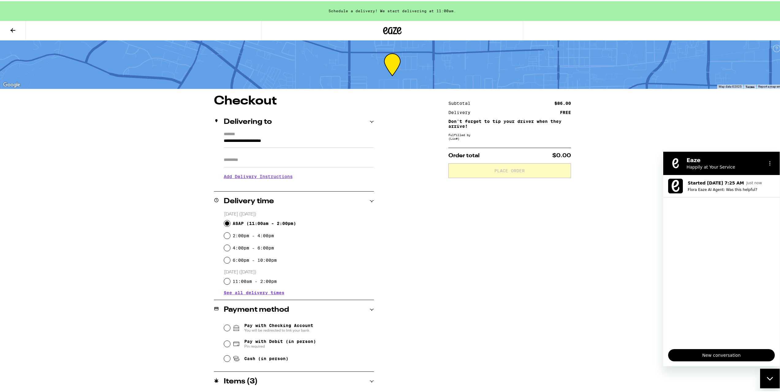
click at [777, 377] on div "Close messaging window" at bounding box center [769, 378] width 18 height 18
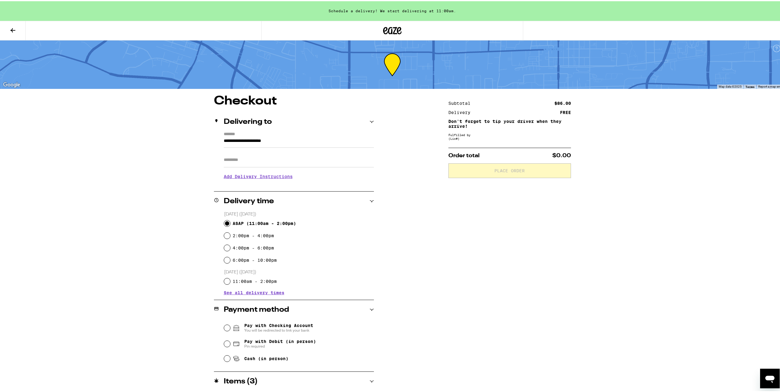
scroll to position [65, 0]
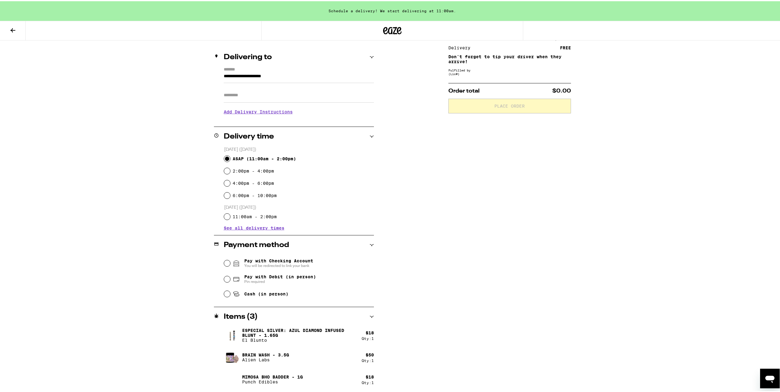
click at [269, 285] on div "Pay with Debit (in person) Pin required" at bounding box center [299, 278] width 150 height 16
click at [268, 292] on span "Cash (in person)" at bounding box center [266, 292] width 44 height 5
click at [230, 292] on input "Cash (in person)" at bounding box center [227, 292] width 6 height 6
radio input "true"
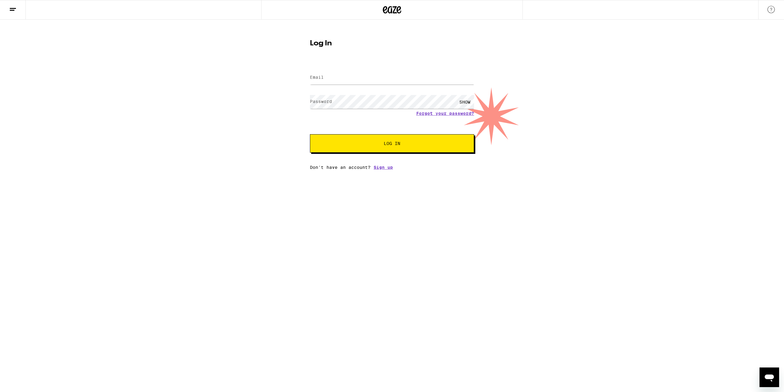
click at [20, 6] on button at bounding box center [13, 9] width 26 height 19
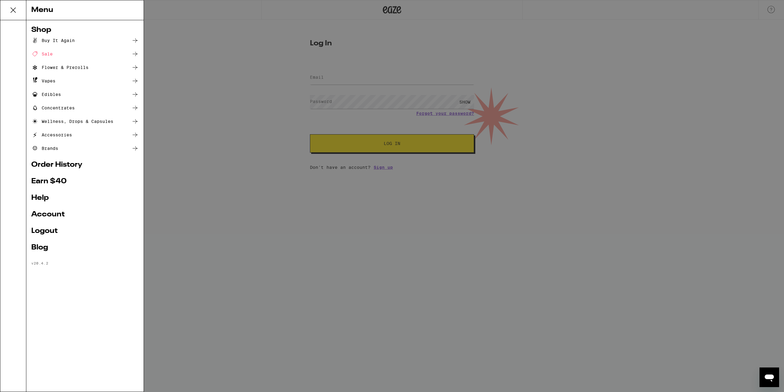
click at [55, 233] on link "Logout" at bounding box center [85, 230] width 108 height 7
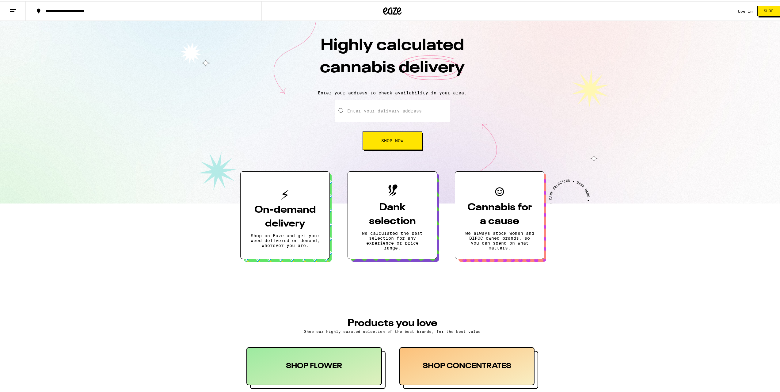
click at [742, 11] on link "Log In" at bounding box center [745, 10] width 15 height 4
click at [742, 13] on div "Log In Shop" at bounding box center [761, 10] width 47 height 20
click at [743, 9] on link "Log In" at bounding box center [745, 10] width 15 height 4
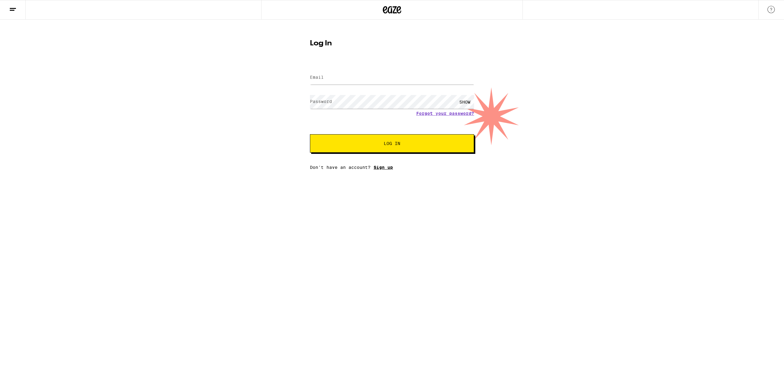
click at [390, 169] on link "Sign up" at bounding box center [383, 167] width 19 height 5
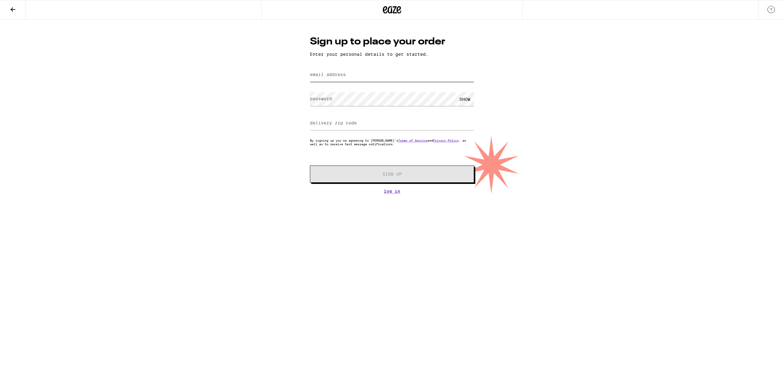
click at [356, 74] on input "email address" at bounding box center [392, 75] width 164 height 14
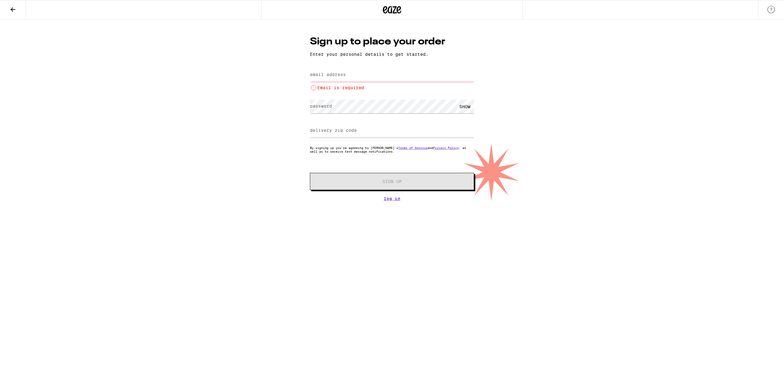
click at [344, 74] on label "email address" at bounding box center [328, 74] width 36 height 5
paste input "fazeobese2713@gmail.com"
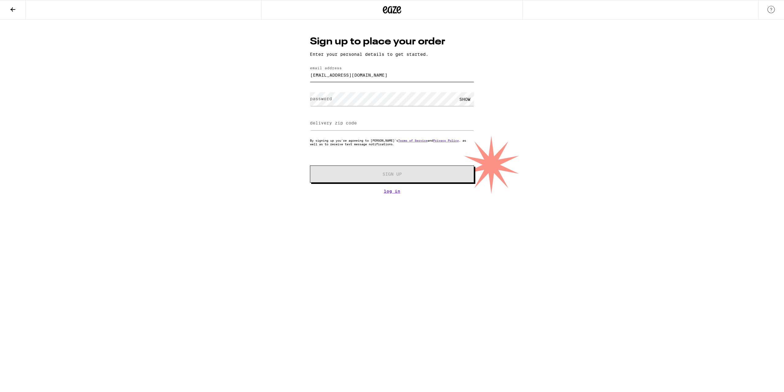
type input "fazeobese2713@gmail.com"
click at [449, 122] on input "delivery zip code" at bounding box center [392, 123] width 164 height 14
type input "91767"
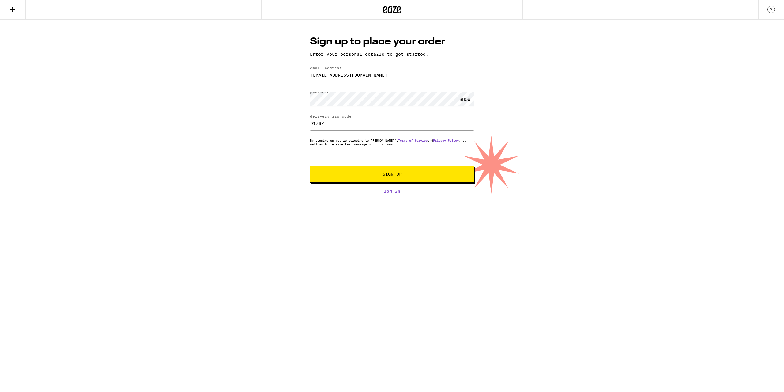
click at [363, 176] on span "Sign Up" at bounding box center [392, 174] width 122 height 4
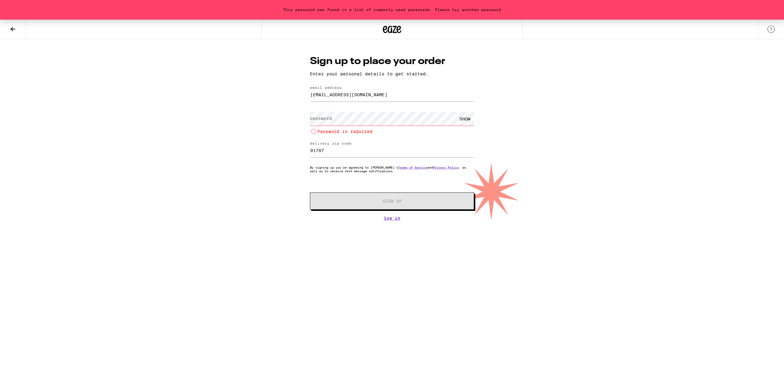
click at [462, 122] on div "SHOW" at bounding box center [465, 119] width 18 height 14
click at [463, 119] on div "HIDE" at bounding box center [465, 119] width 18 height 14
click at [353, 109] on form "email address fazeobese2713@gmail.com password SHOW Password is required delive…" at bounding box center [392, 147] width 164 height 124
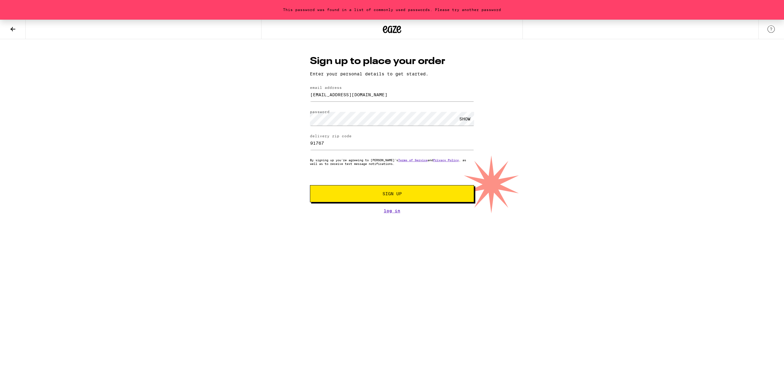
click at [466, 119] on div "SHOW" at bounding box center [465, 119] width 18 height 14
click at [418, 192] on button "Sign Up" at bounding box center [392, 193] width 164 height 17
